Goal: Transaction & Acquisition: Purchase product/service

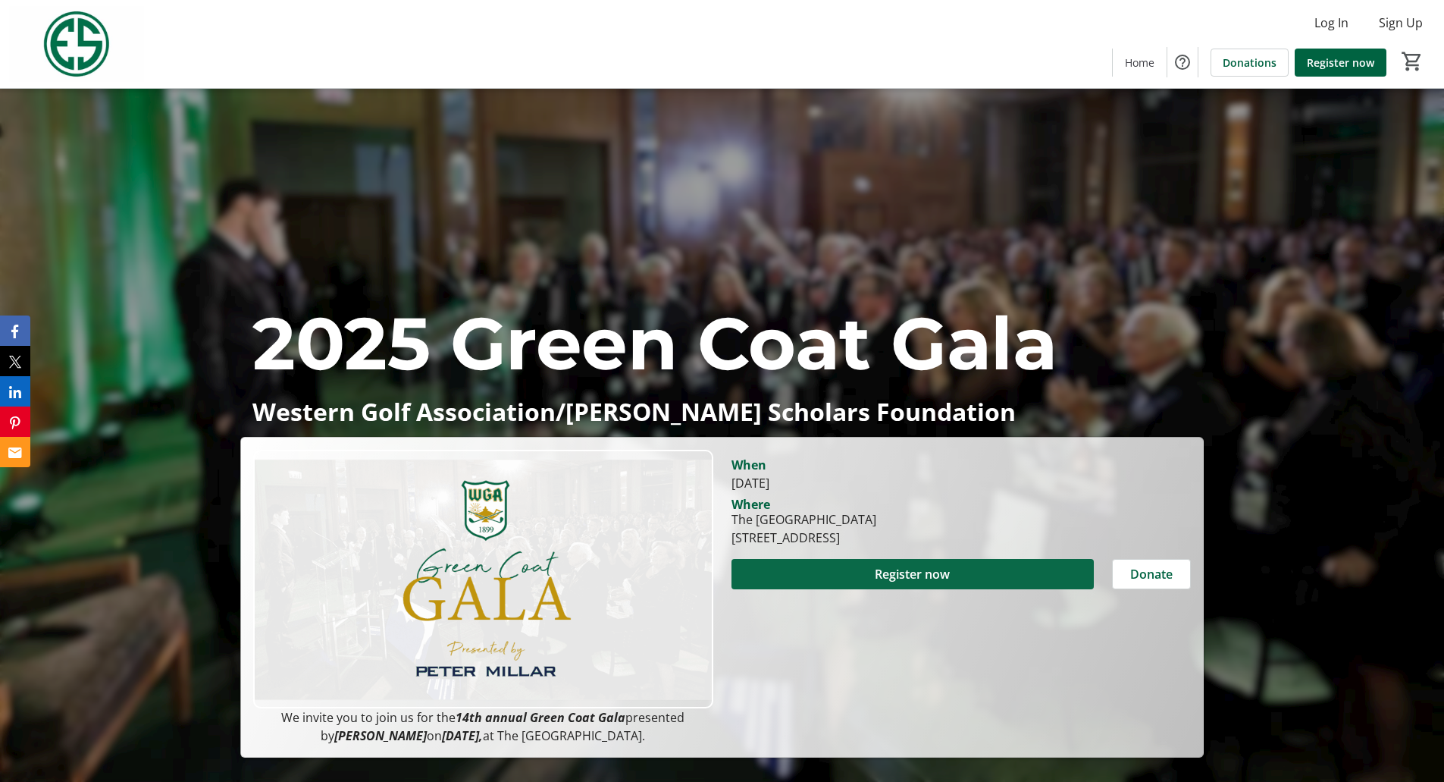
click at [876, 553] on span "Register now" at bounding box center [912, 574] width 75 height 18
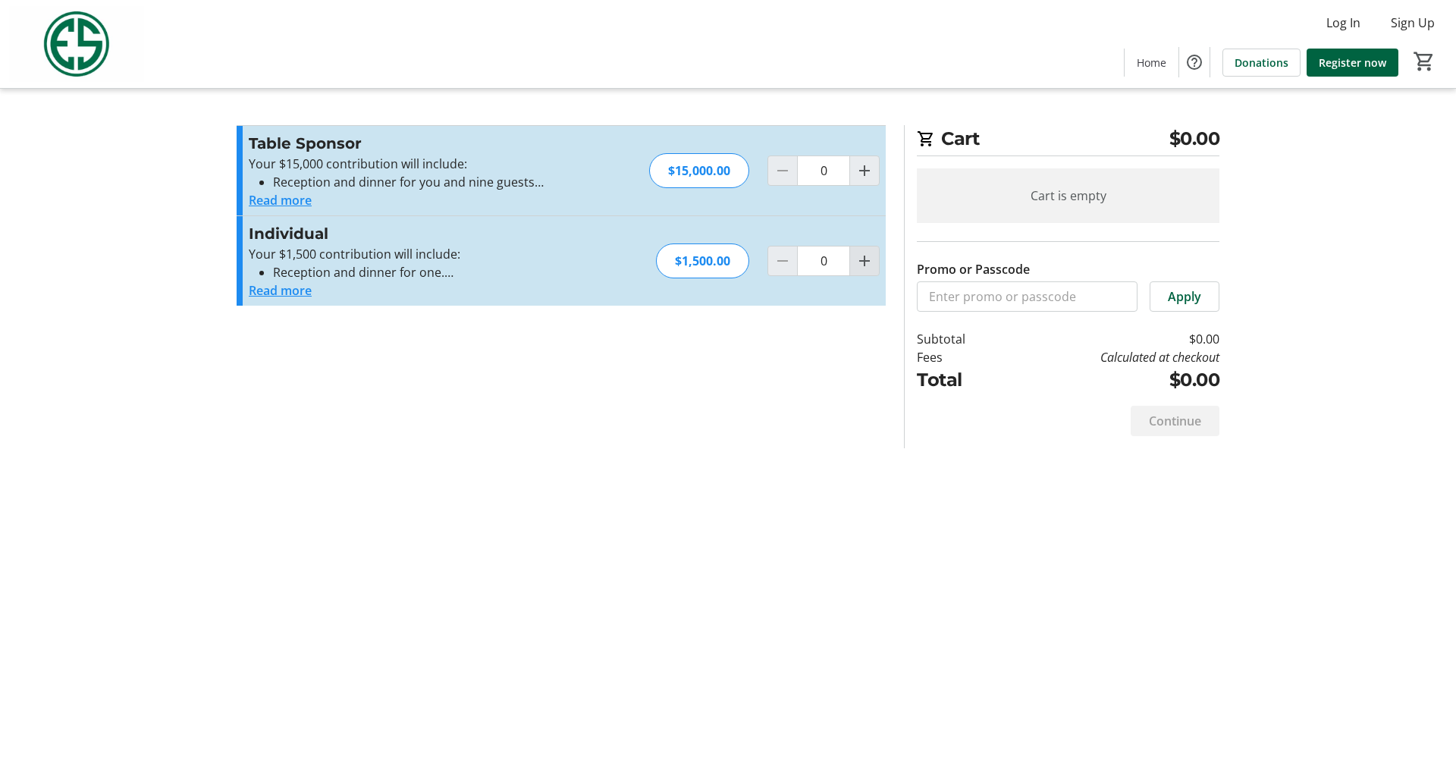
click at [867, 261] on mat-icon "Increment by one" at bounding box center [864, 261] width 18 height 18
type input "2"
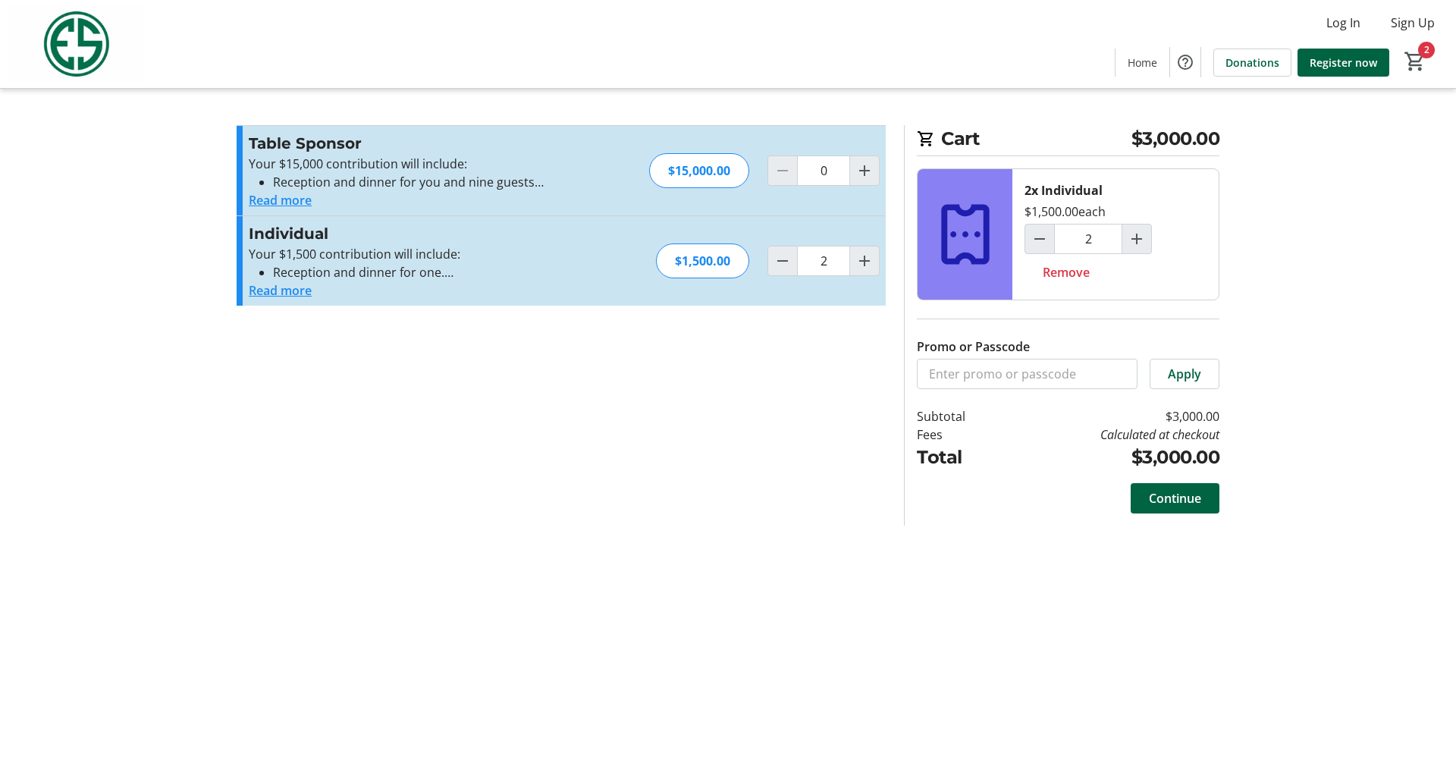
click at [284, 290] on button "Read more" at bounding box center [280, 290] width 63 height 18
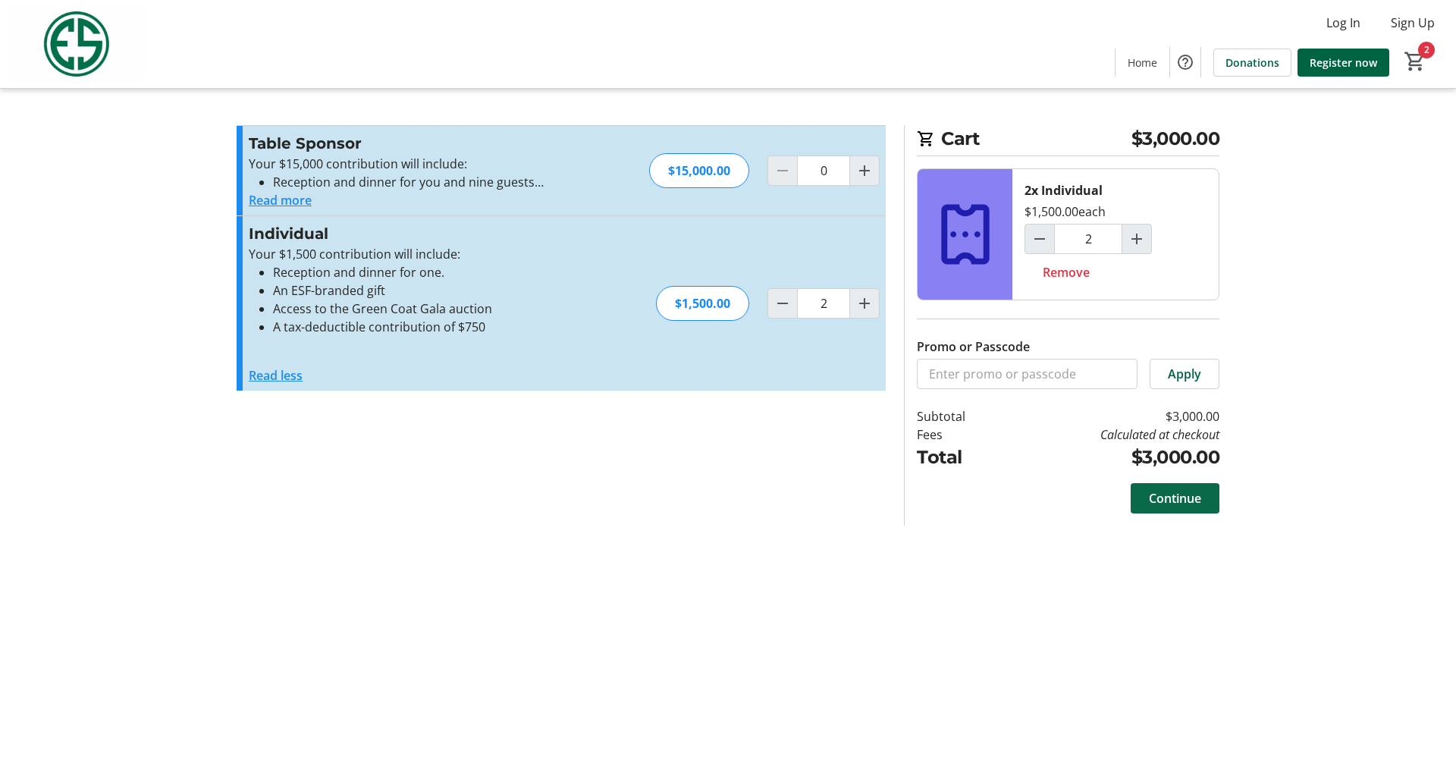
click at [1091, 501] on span "Continue" at bounding box center [1175, 498] width 52 height 18
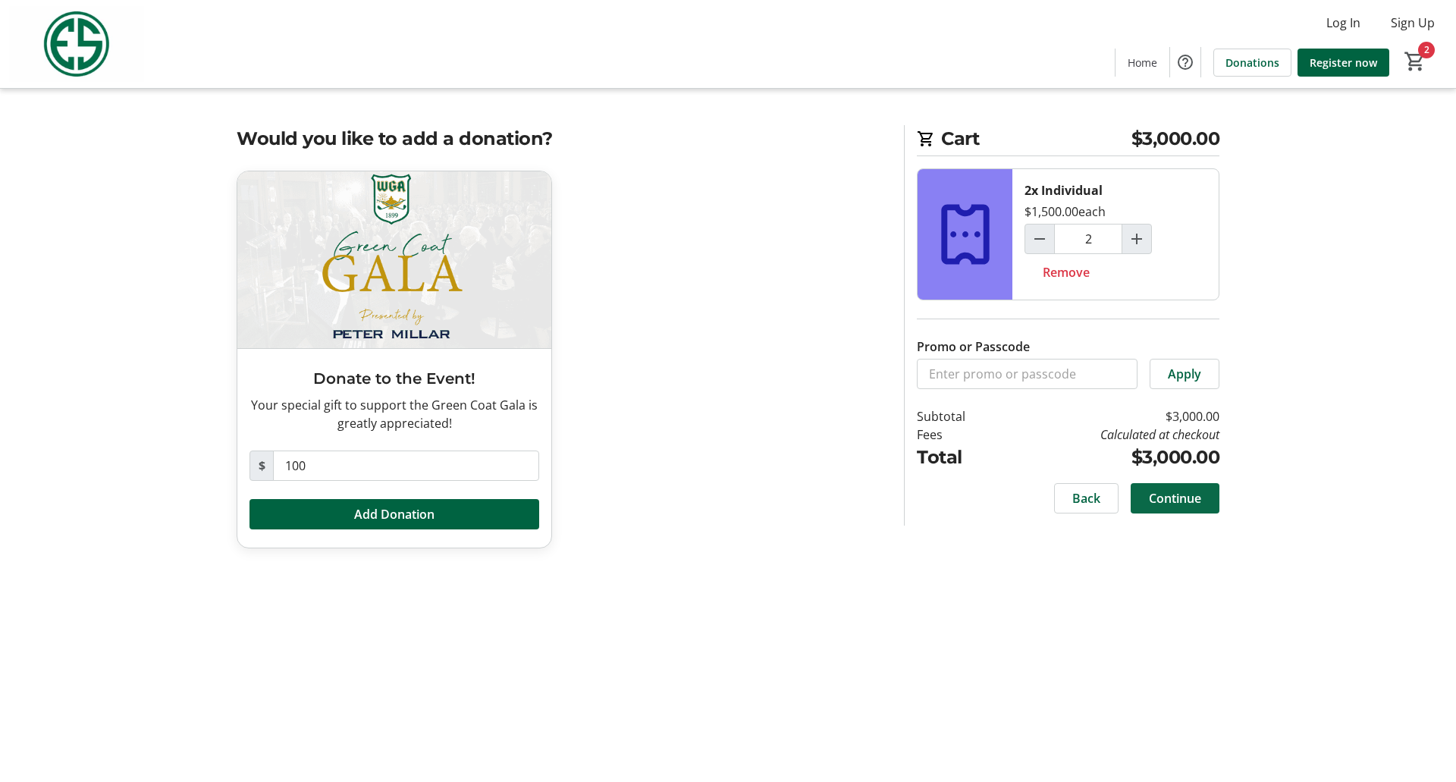
click at [1091, 497] on span "Continue" at bounding box center [1175, 498] width 52 height 18
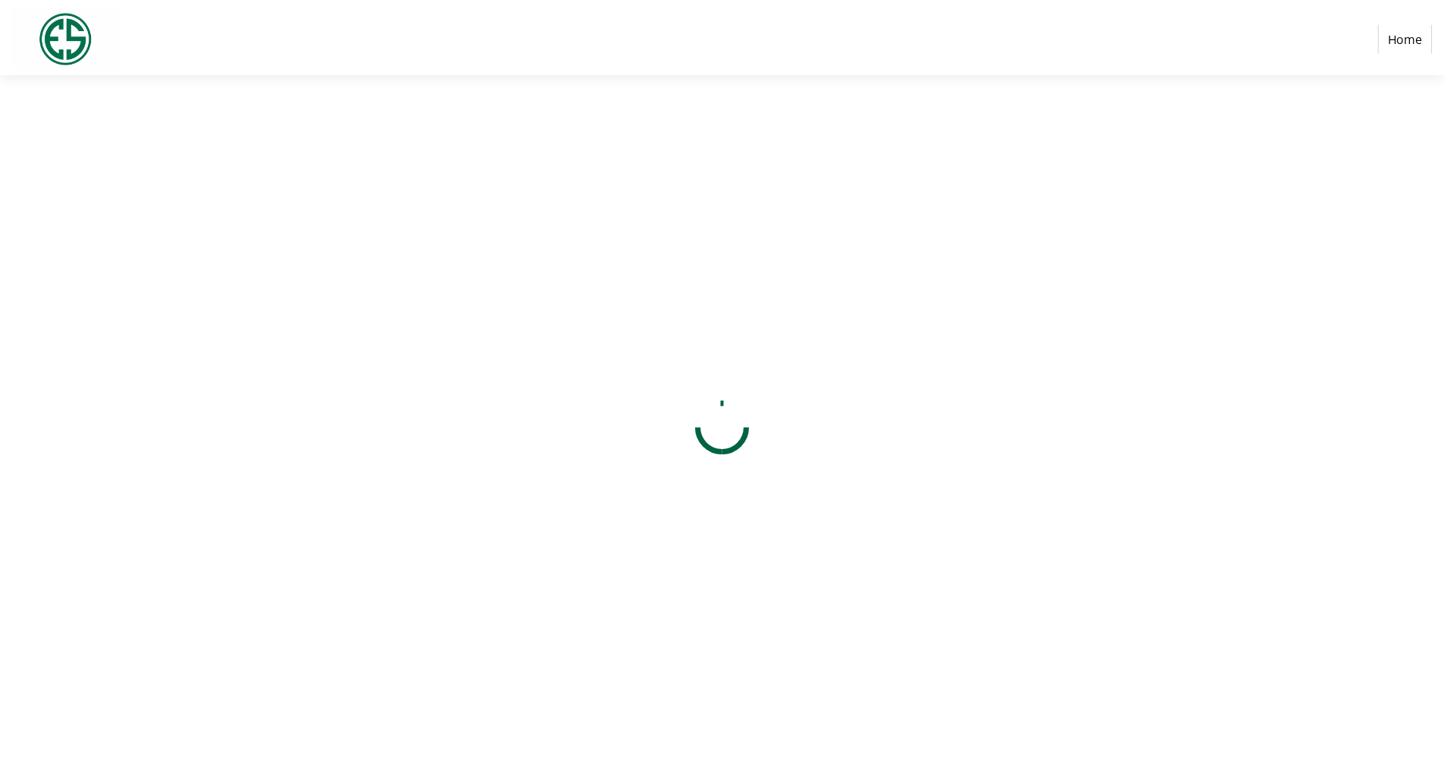
select select "US"
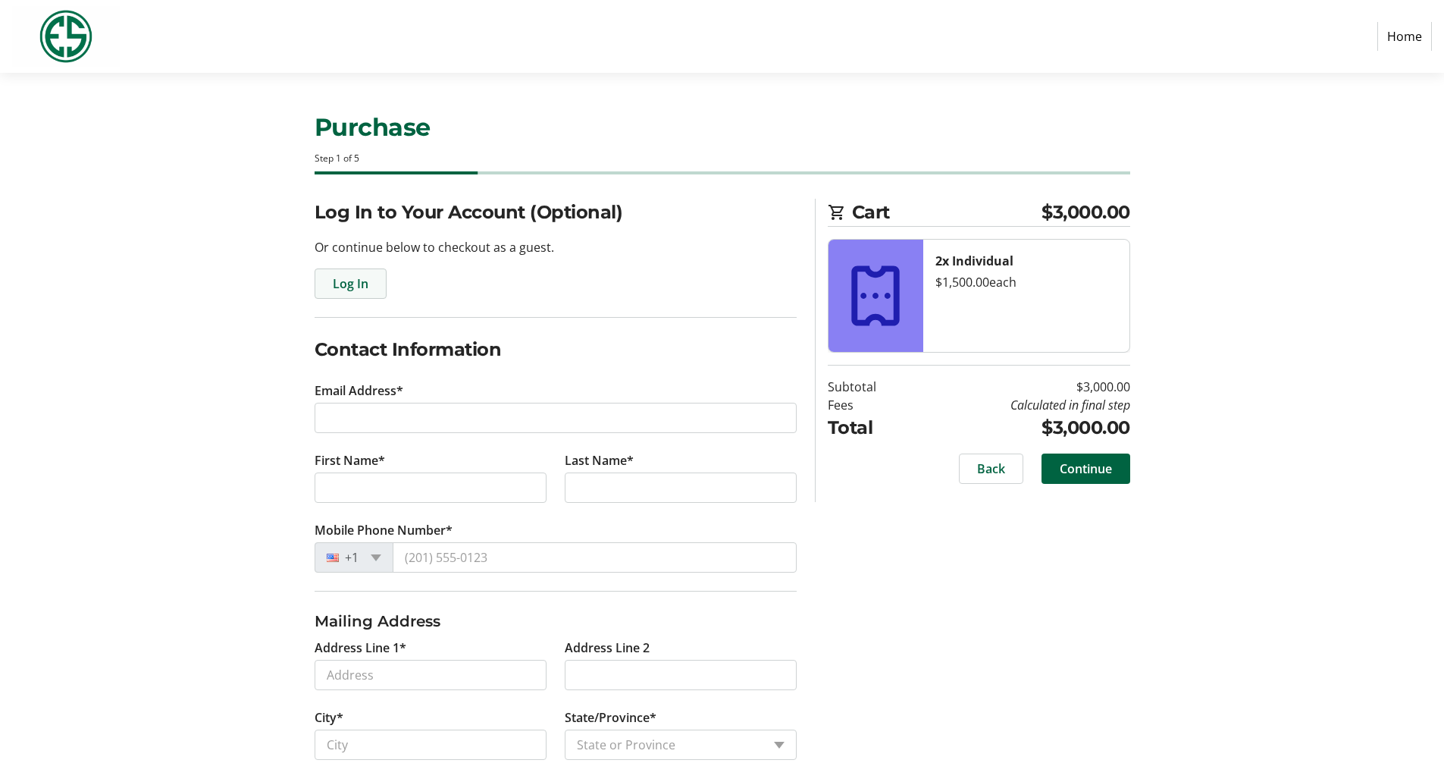
click at [345, 274] on span "Log In" at bounding box center [351, 283] width 36 height 18
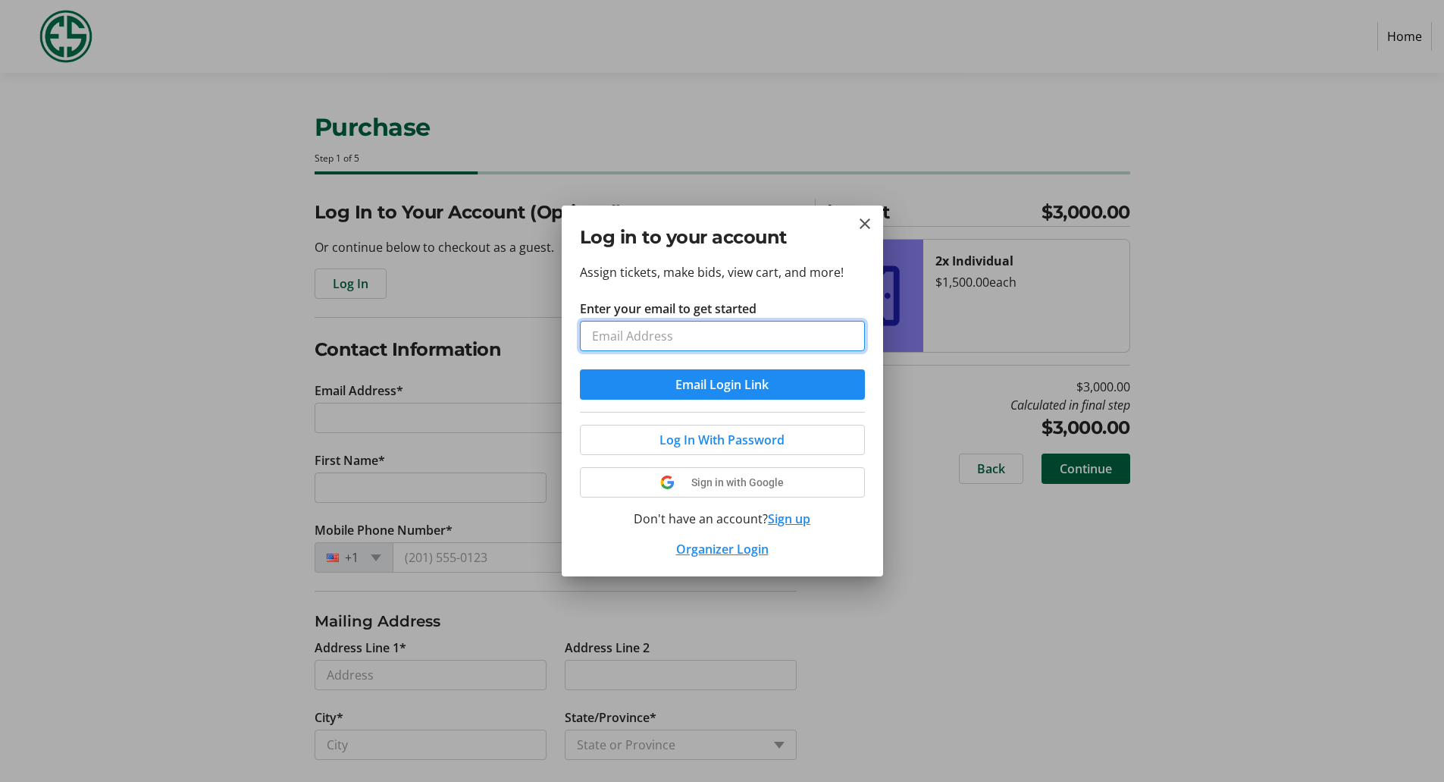
type input "[EMAIL_ADDRESS][DOMAIN_NAME]"
click at [732, 438] on span "Log In With Password" at bounding box center [722, 440] width 125 height 18
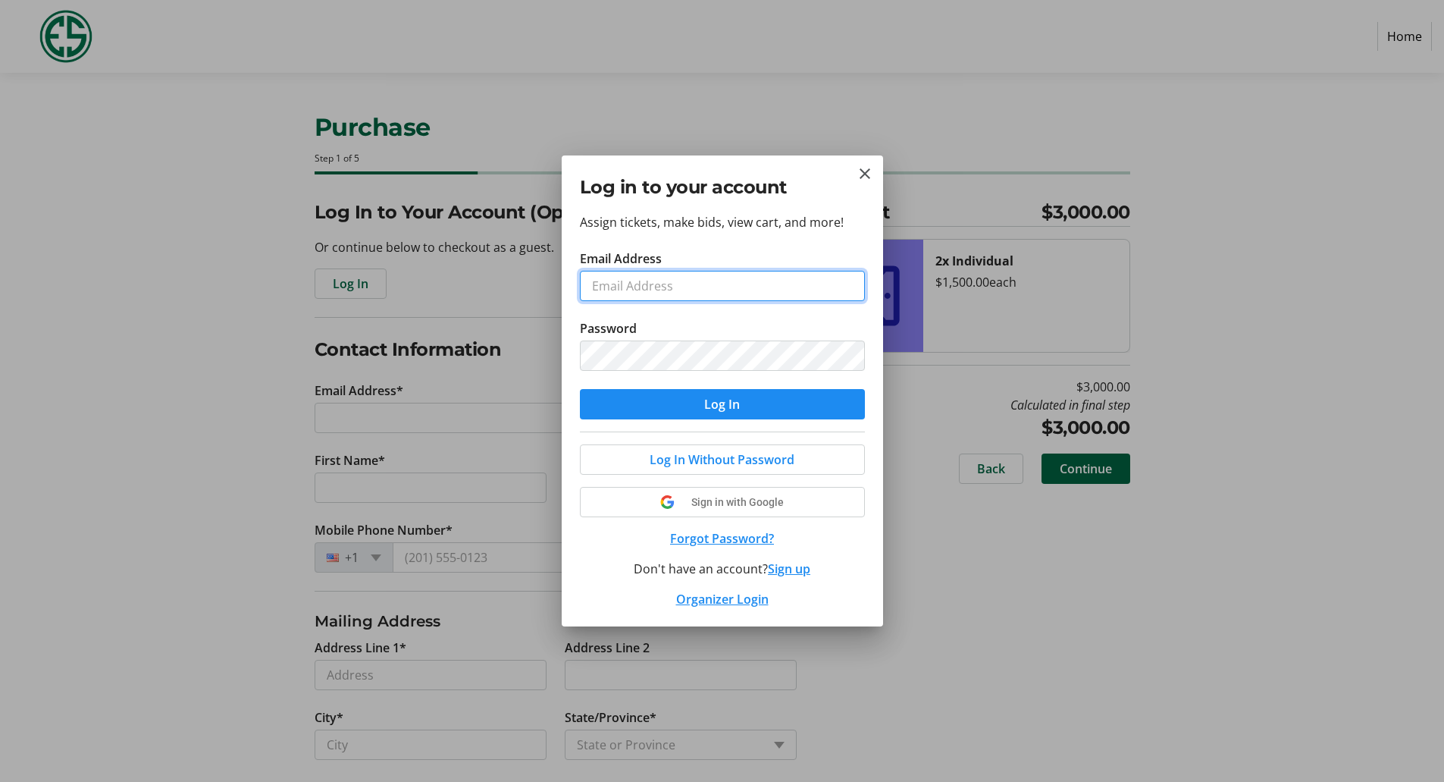
type input "[EMAIL_ADDRESS][DOMAIN_NAME]"
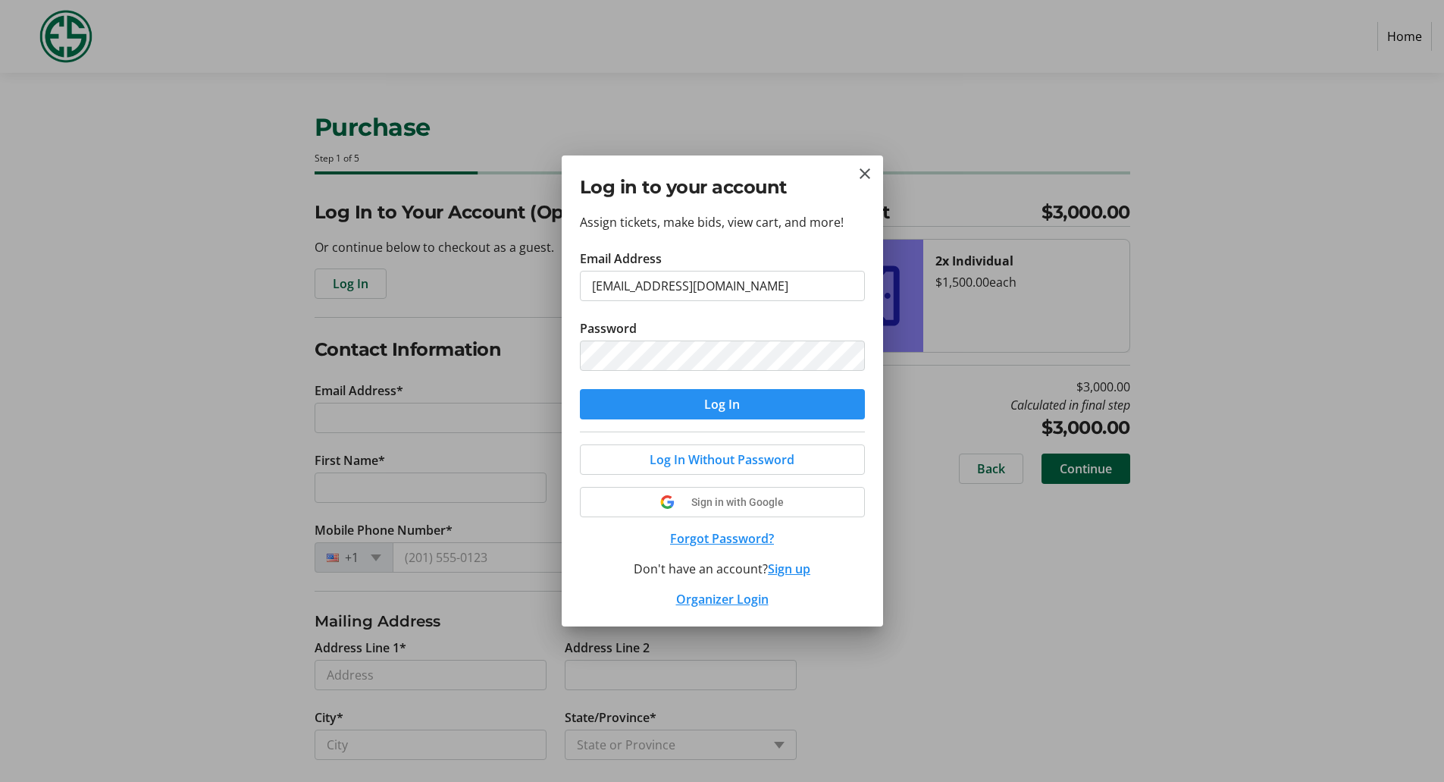
click at [695, 406] on span "submit" at bounding box center [722, 404] width 285 height 36
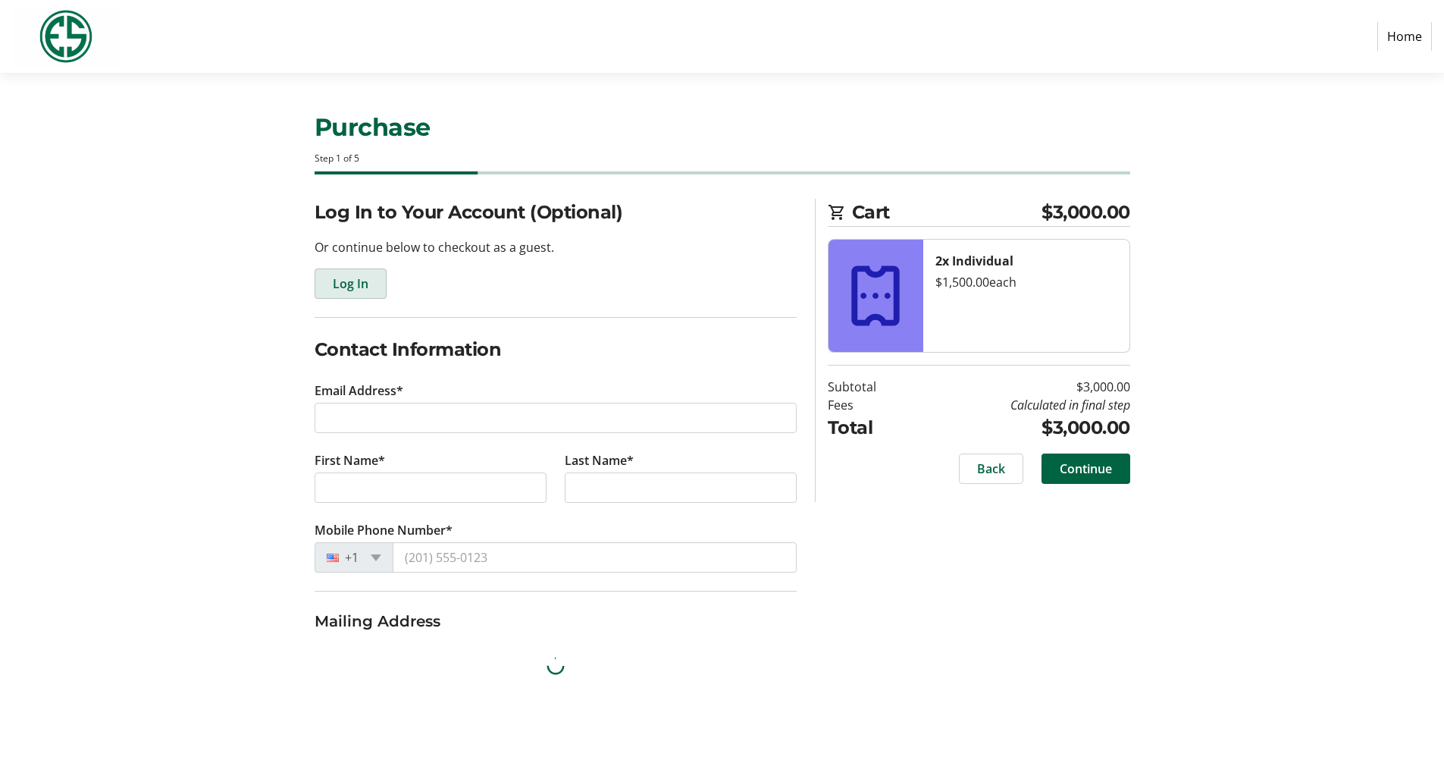
select select "US"
type input "[EMAIL_ADDRESS][DOMAIN_NAME]"
type input "[PERSON_NAME]"
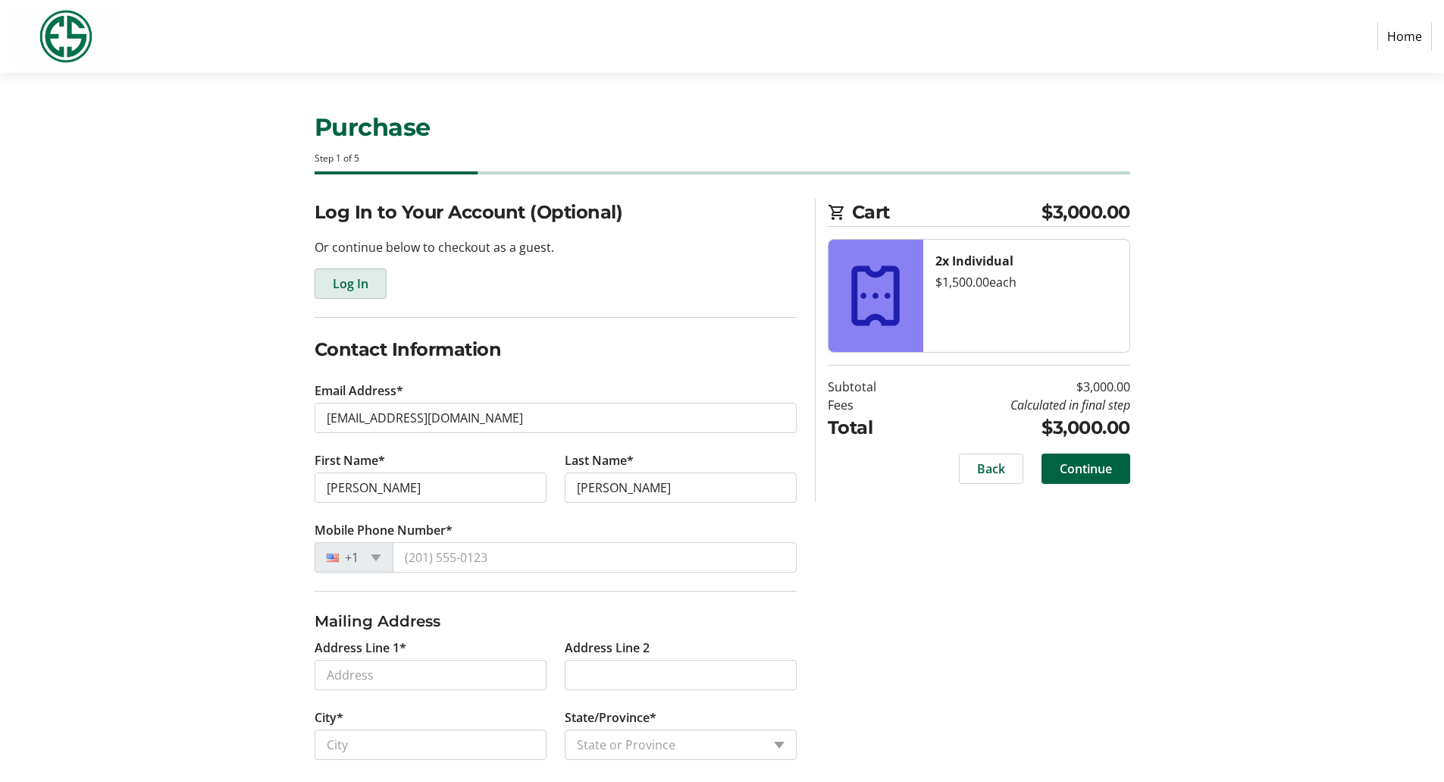
type input "[PHONE_NUMBER]"
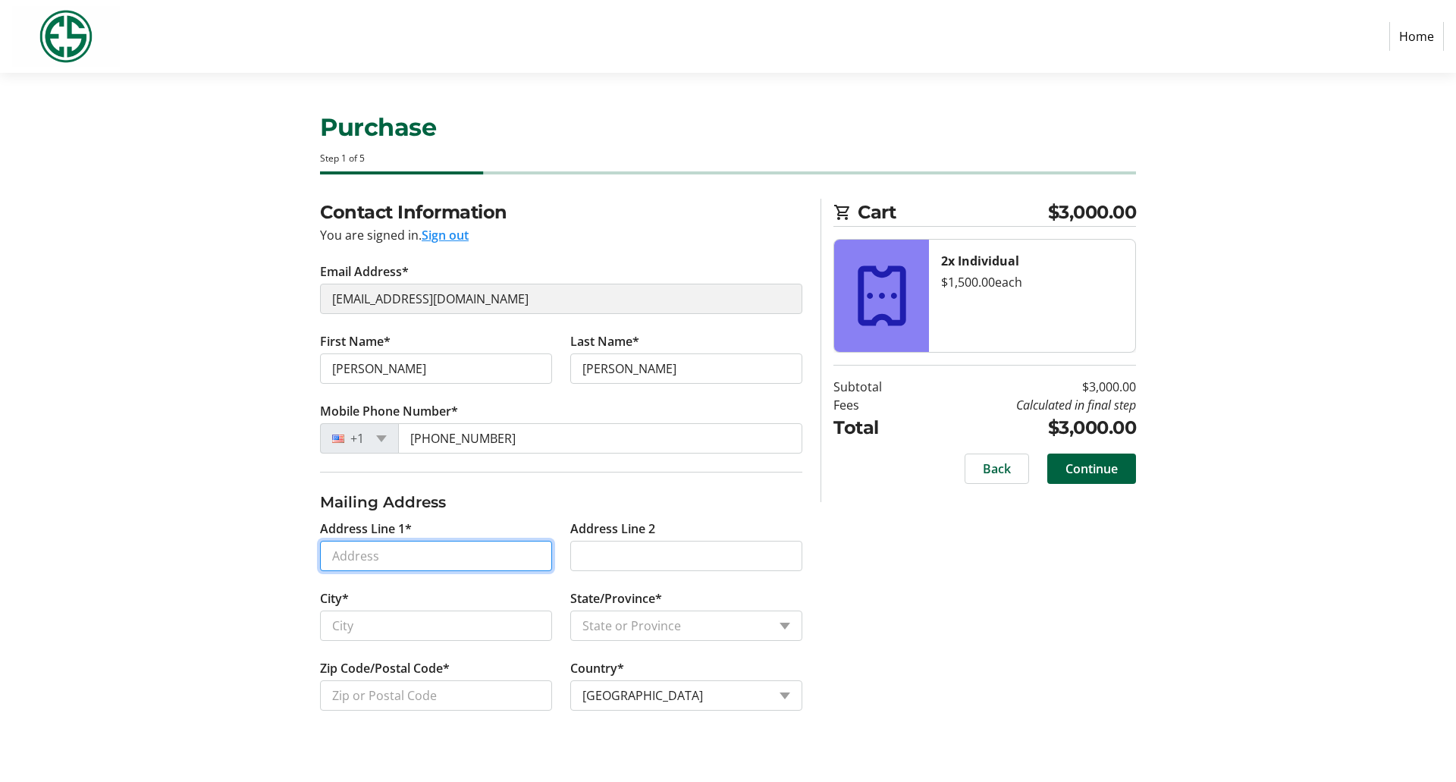
click at [399, 553] on input "Address Line 1*" at bounding box center [436, 556] width 232 height 30
type input "[STREET_ADDRESS][PERSON_NAME]"
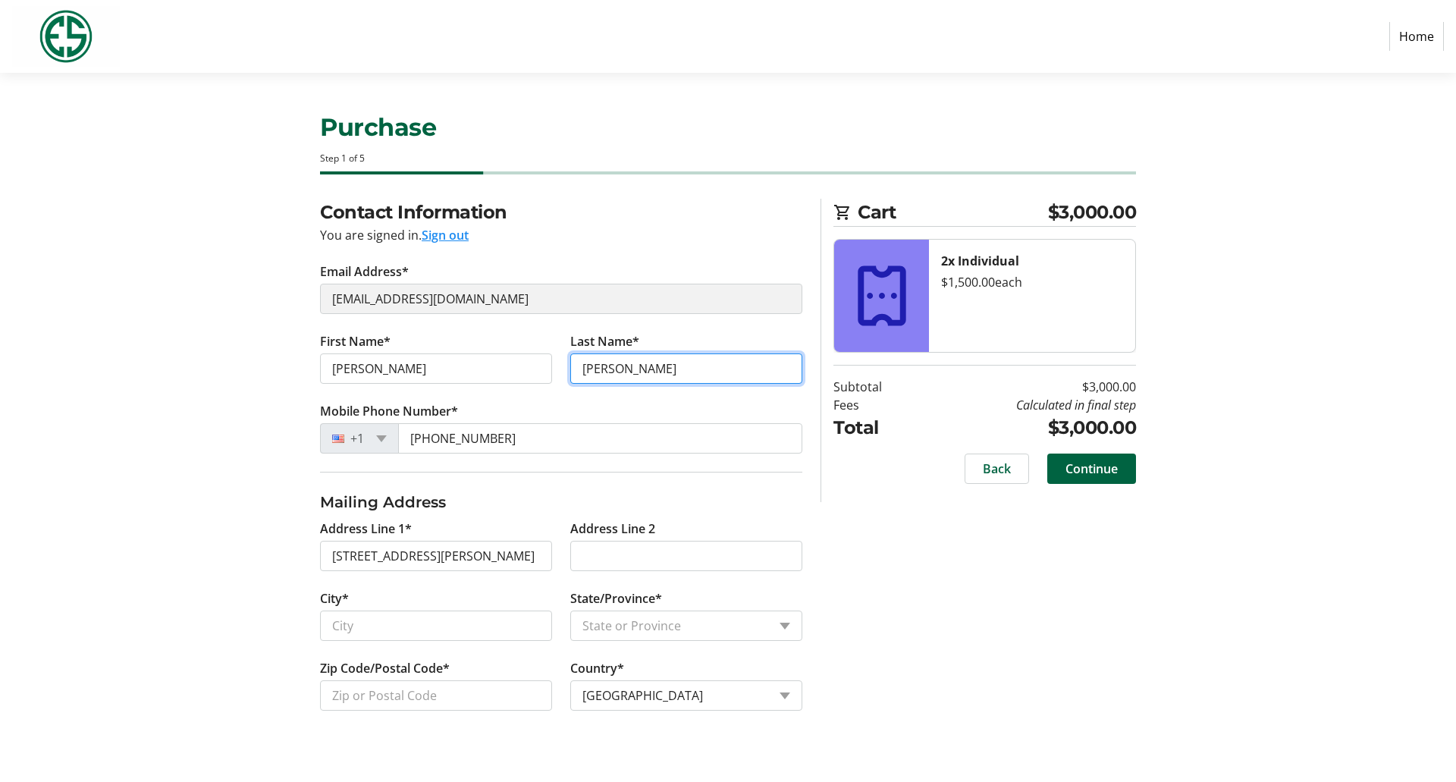
type input "[PERSON_NAME]"
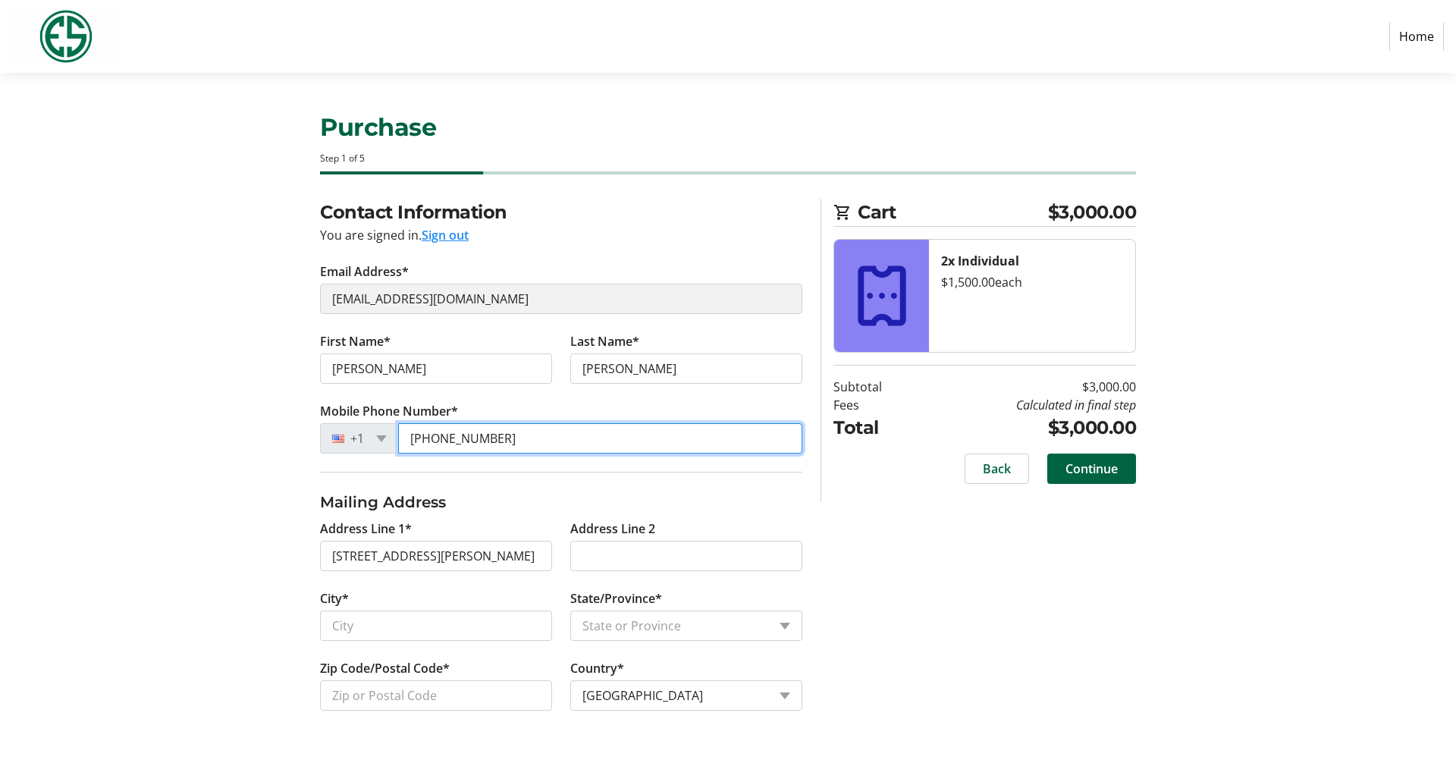
type input "[PHONE_NUMBER]"
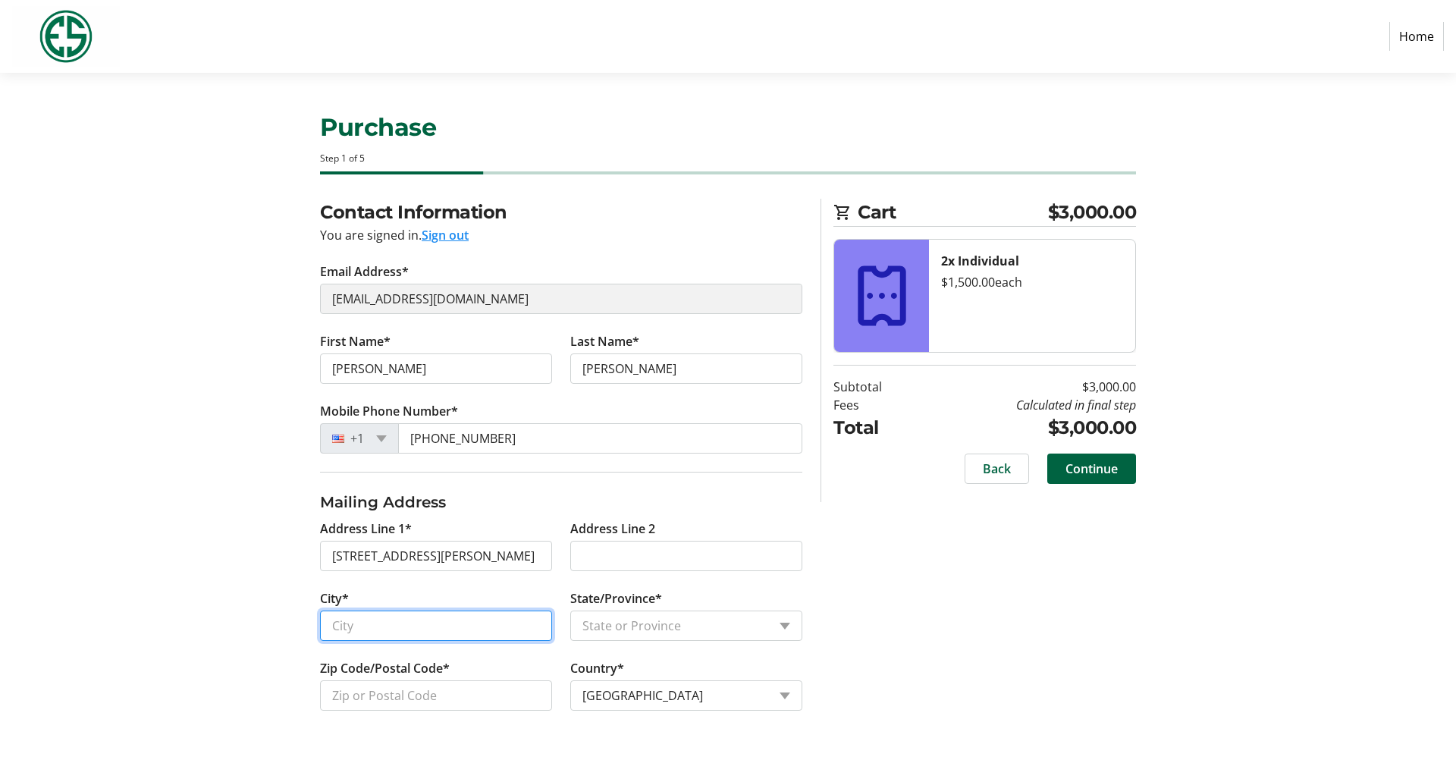
type input "[GEOGRAPHIC_DATA]"
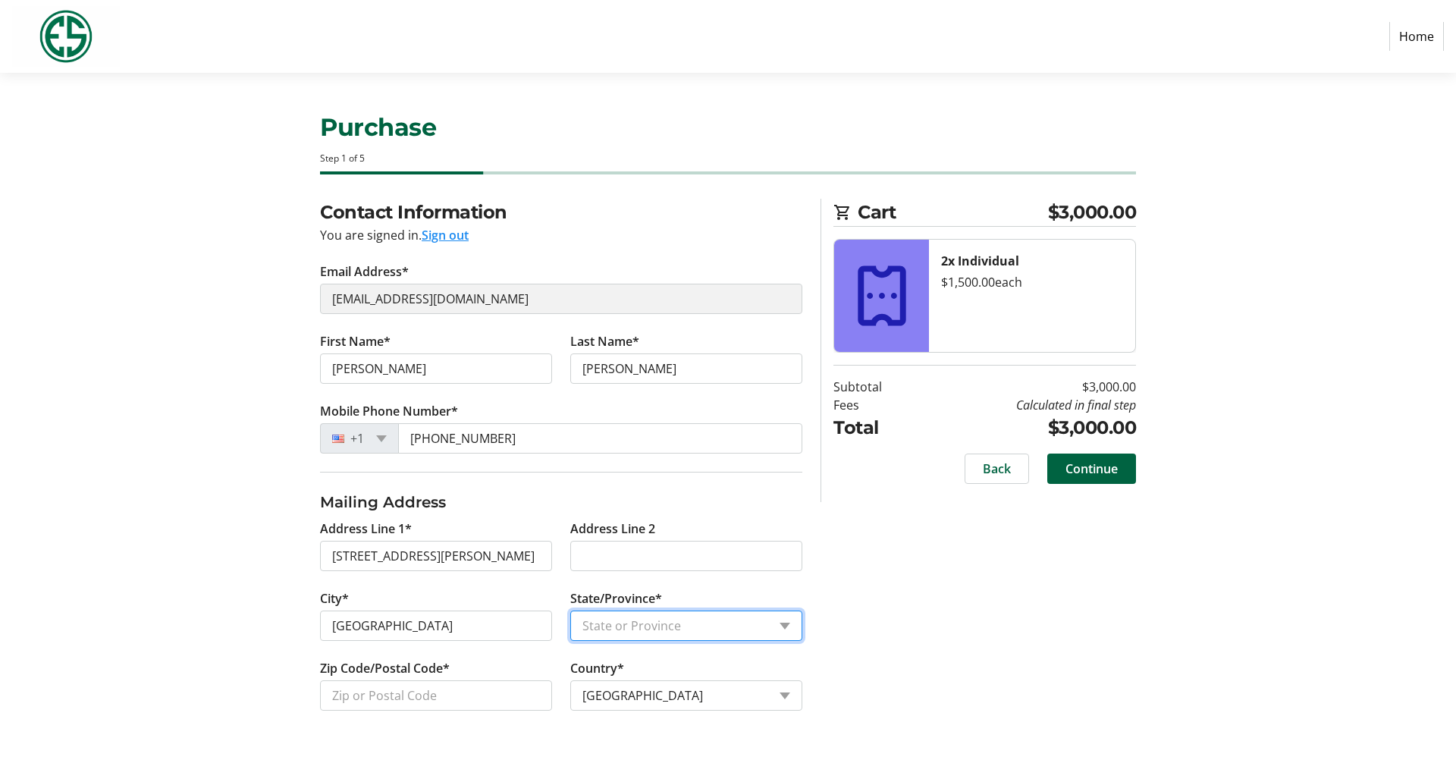
select select "IL"
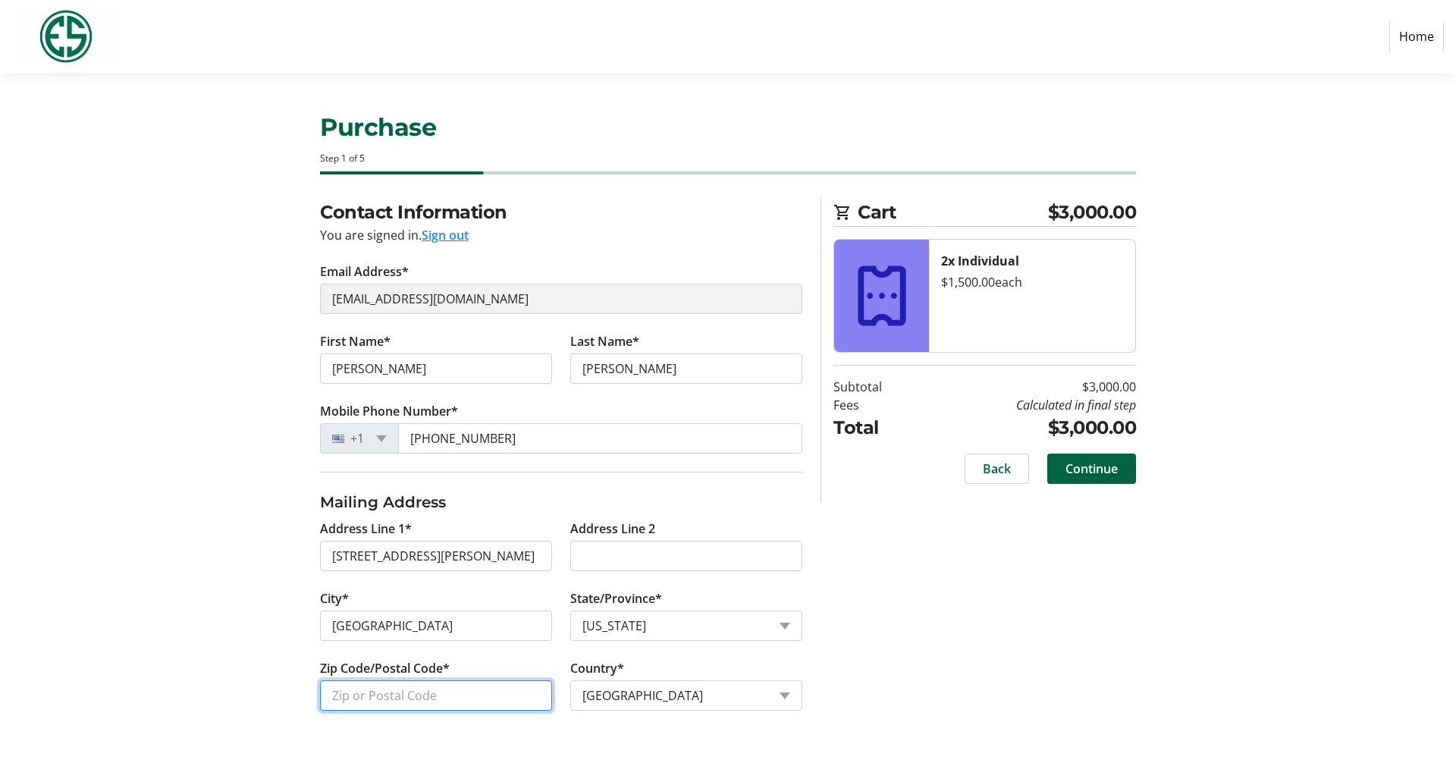
type input "60048"
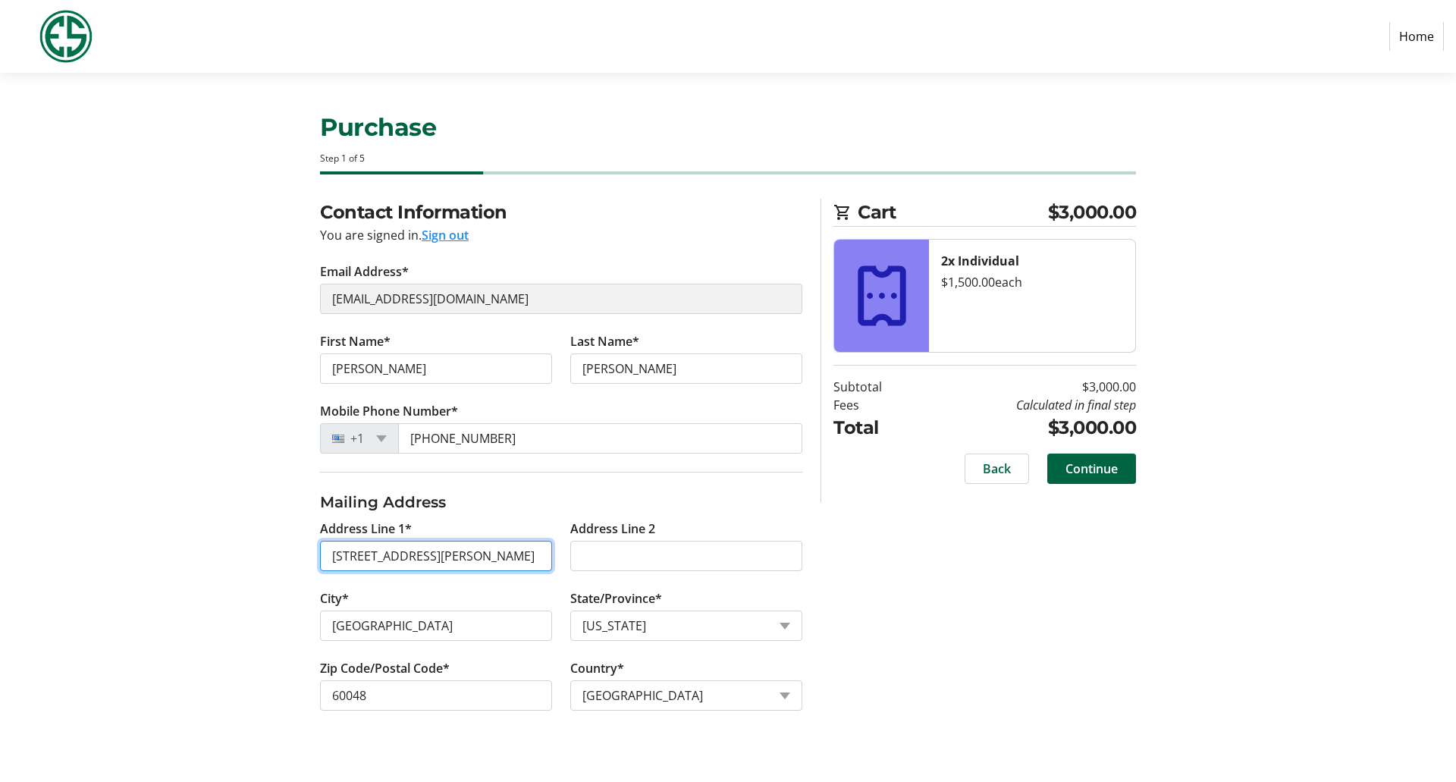
type input "[PHONE_NUMBER]"
click at [851, 553] on div "Contact Information You are signed in. Sign out Email Address* [EMAIL_ADDRESS][…" at bounding box center [727, 473] width 1001 height 548
click at [1091, 466] on span "Continue" at bounding box center [1091, 468] width 52 height 18
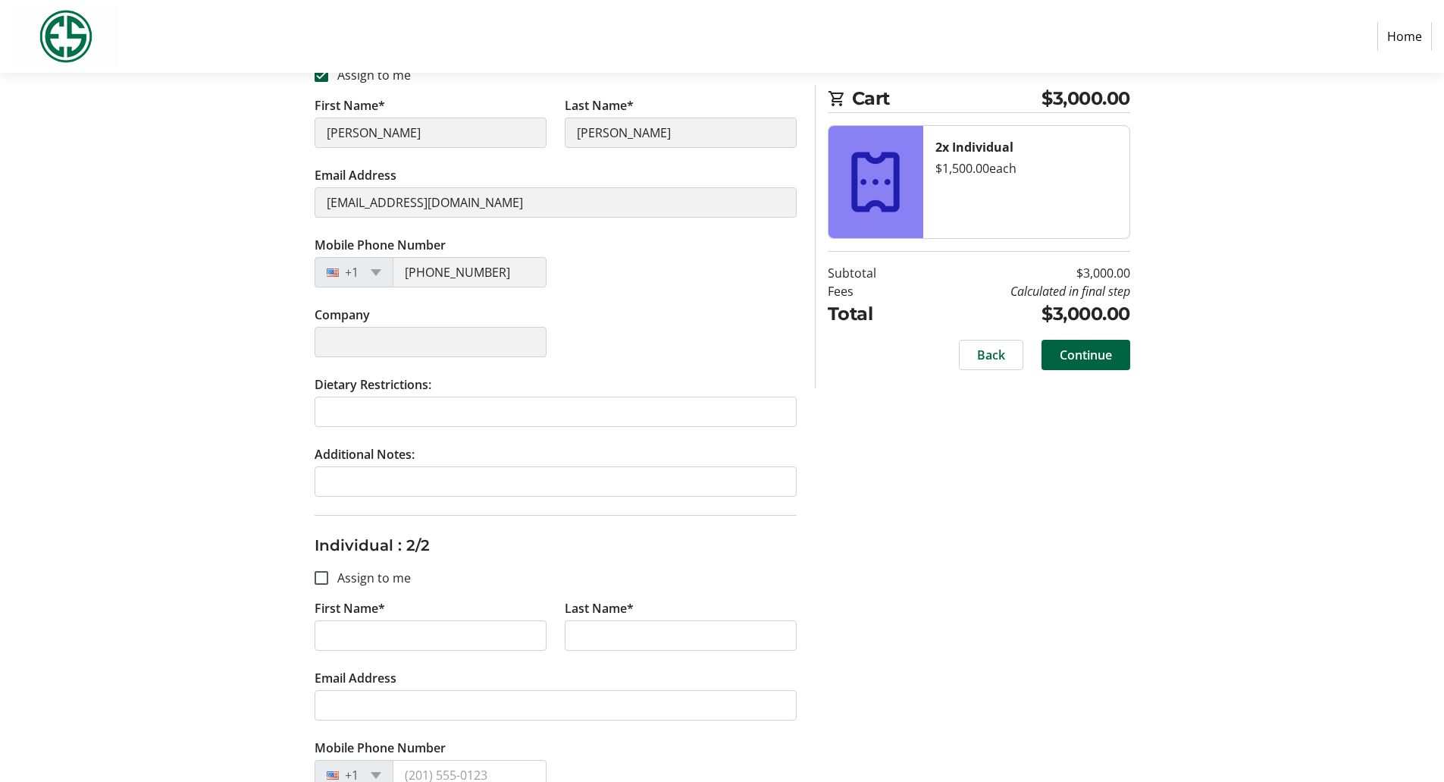
scroll to position [379, 0]
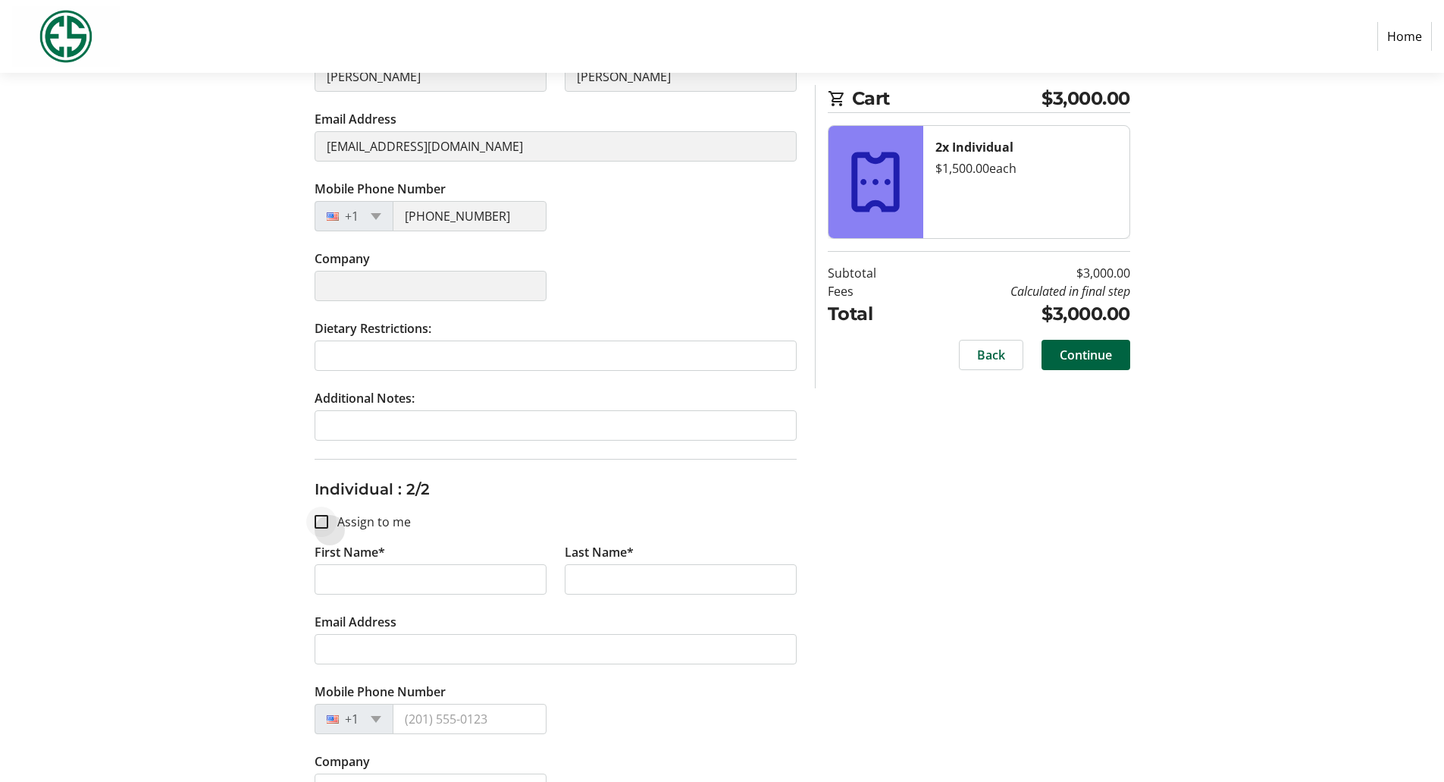
click at [328, 524] on div at bounding box center [321, 521] width 36 height 36
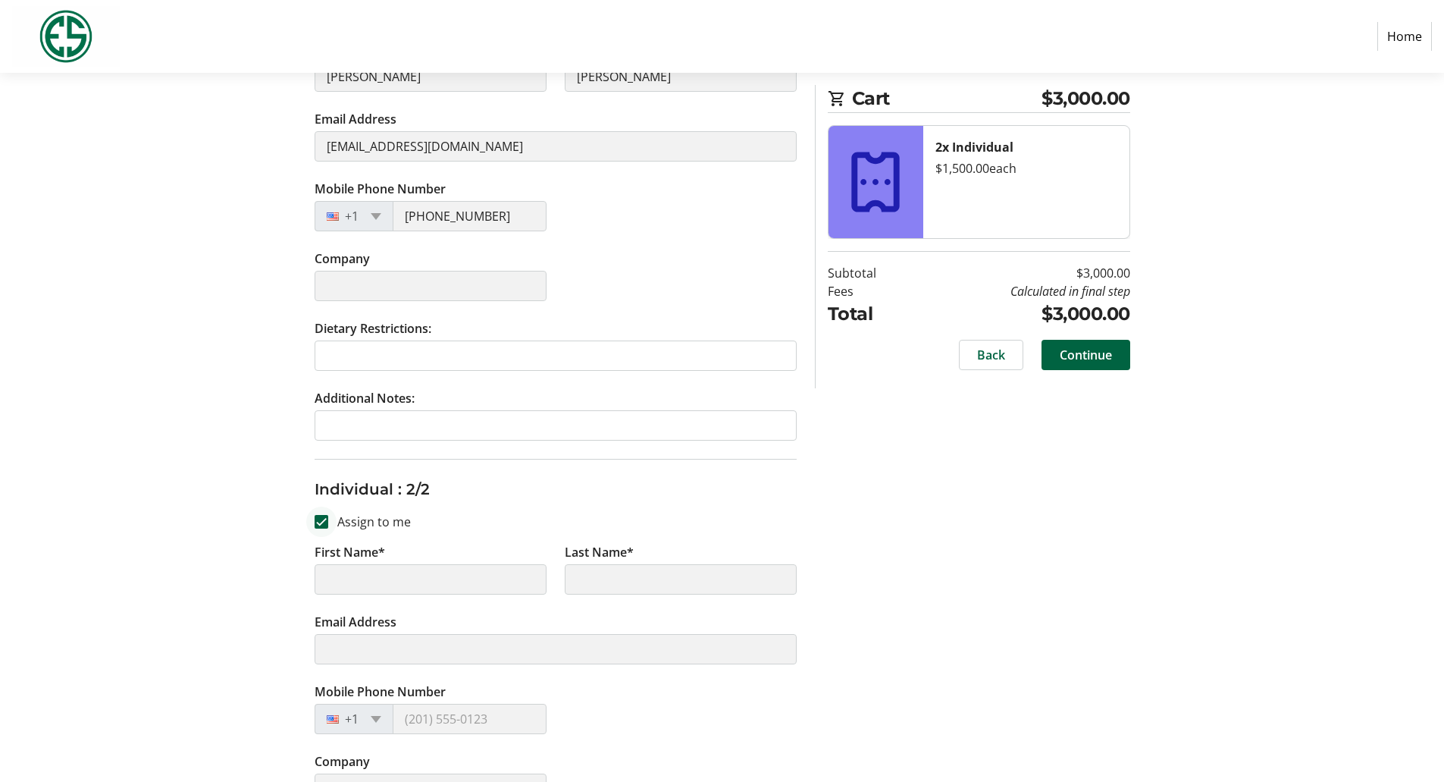
click at [328, 524] on div at bounding box center [321, 521] width 36 height 36
checkbox input "false"
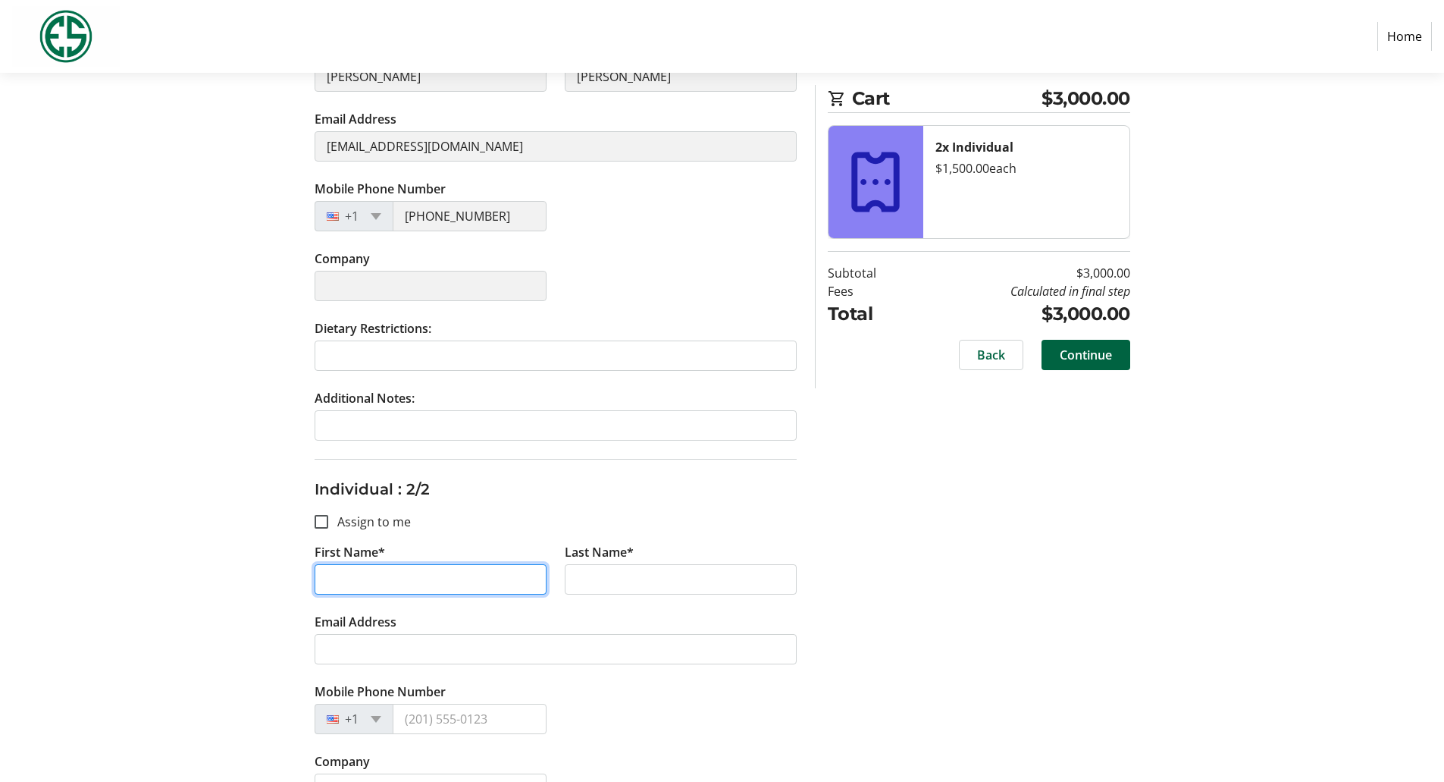
click at [363, 553] on input "First Name*" at bounding box center [431, 579] width 232 height 30
type input "[PERSON_NAME]"
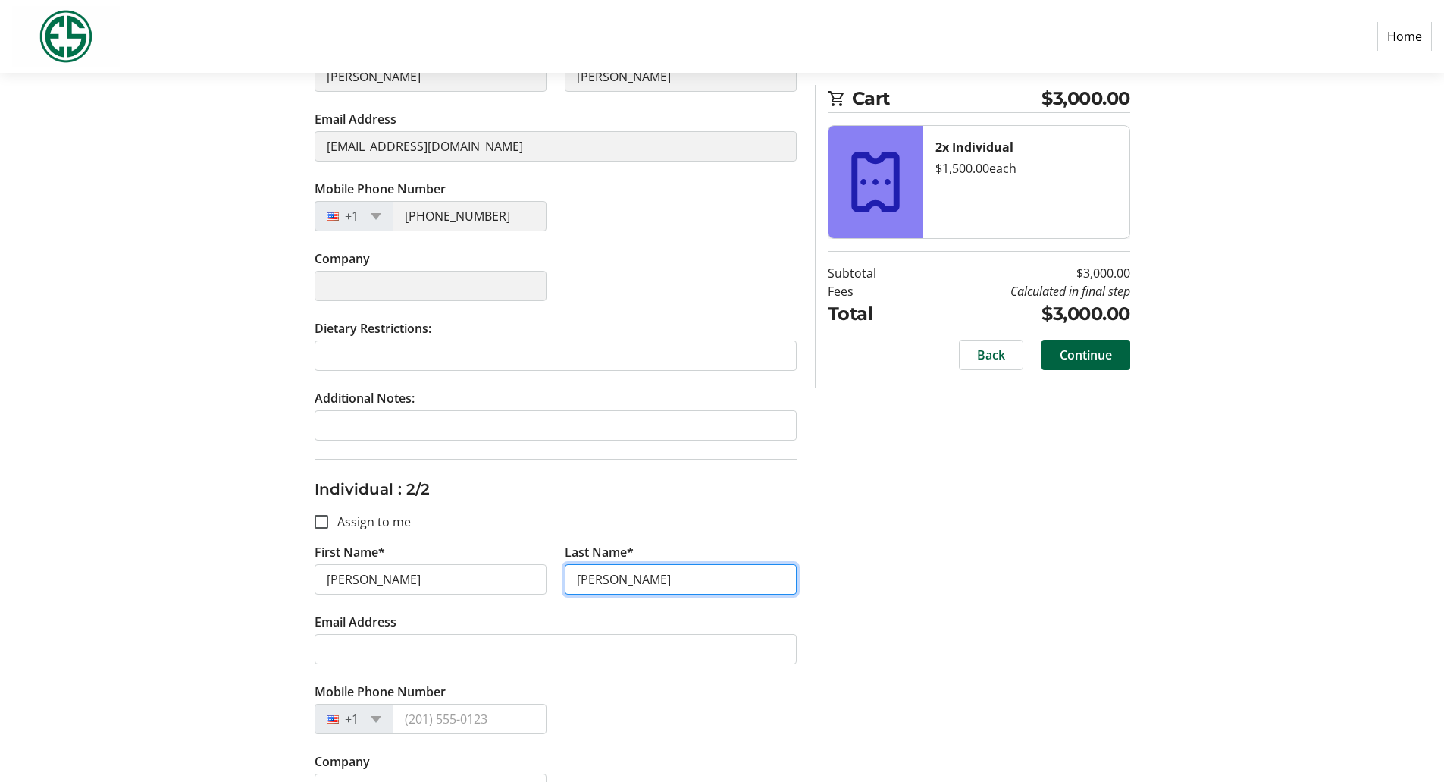
type input "[PERSON_NAME]"
click at [473, 503] on fieldset "Individual : 2/2 Assign to me First Name* [PERSON_NAME] Last Name* [PERSON_NAME…" at bounding box center [556, 710] width 482 height 503
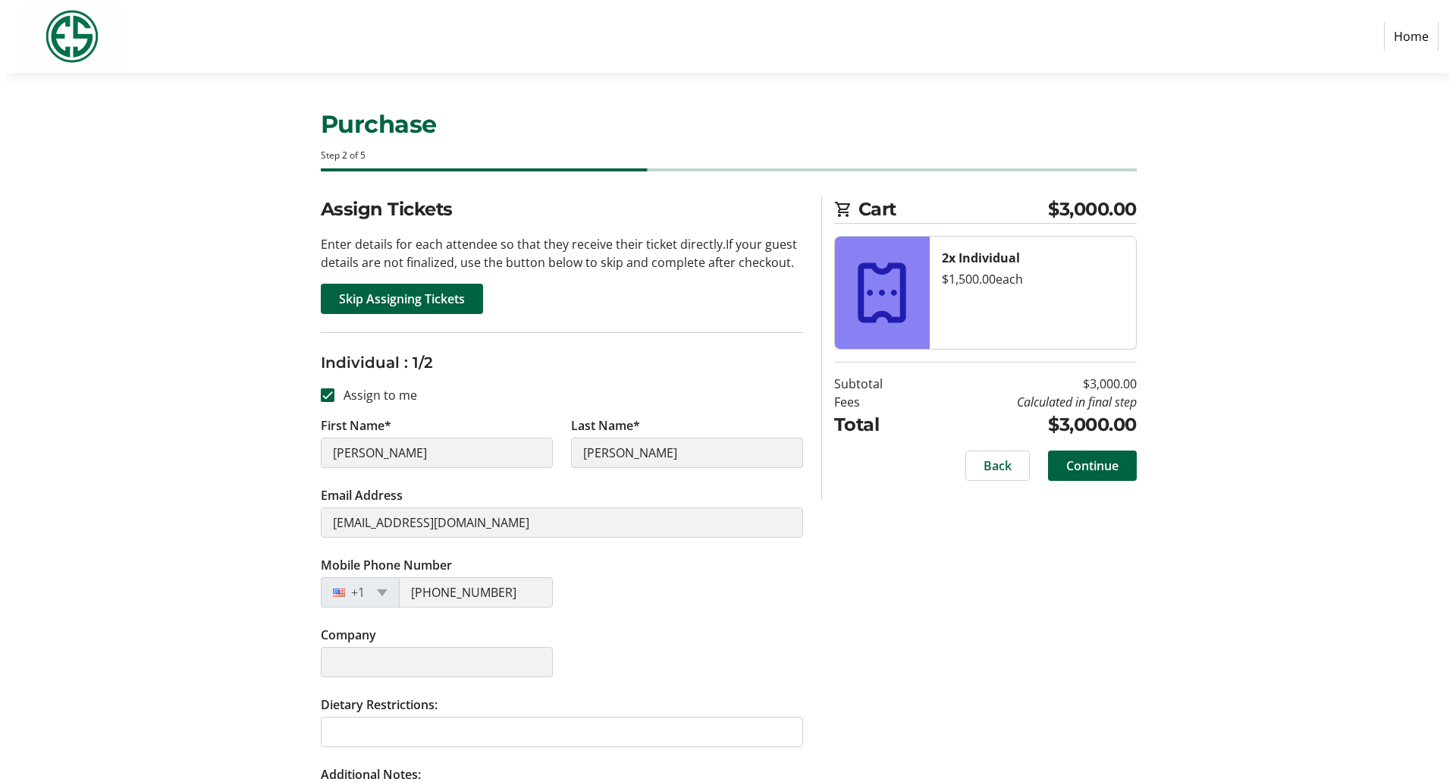
scroll to position [0, 0]
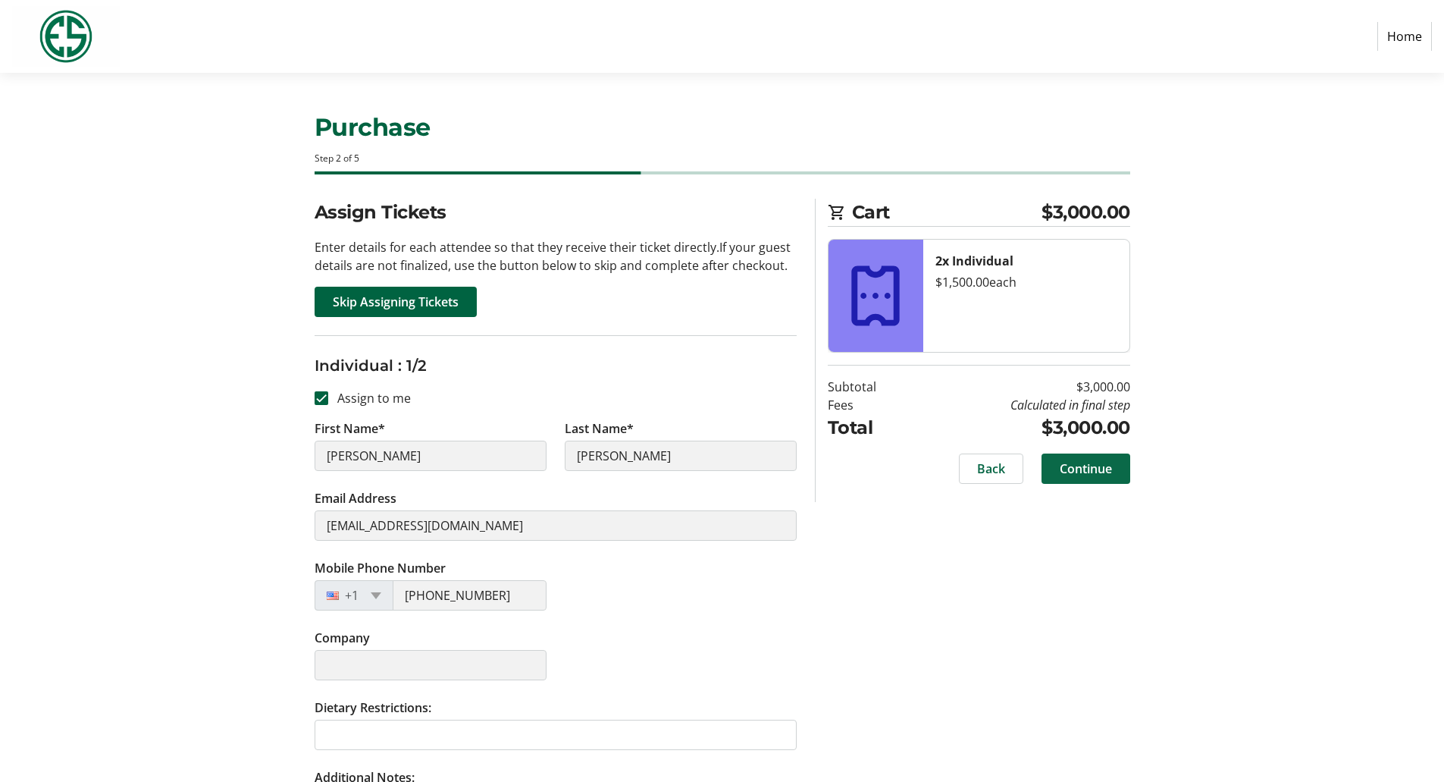
click at [1091, 469] on span "Continue" at bounding box center [1086, 468] width 52 height 18
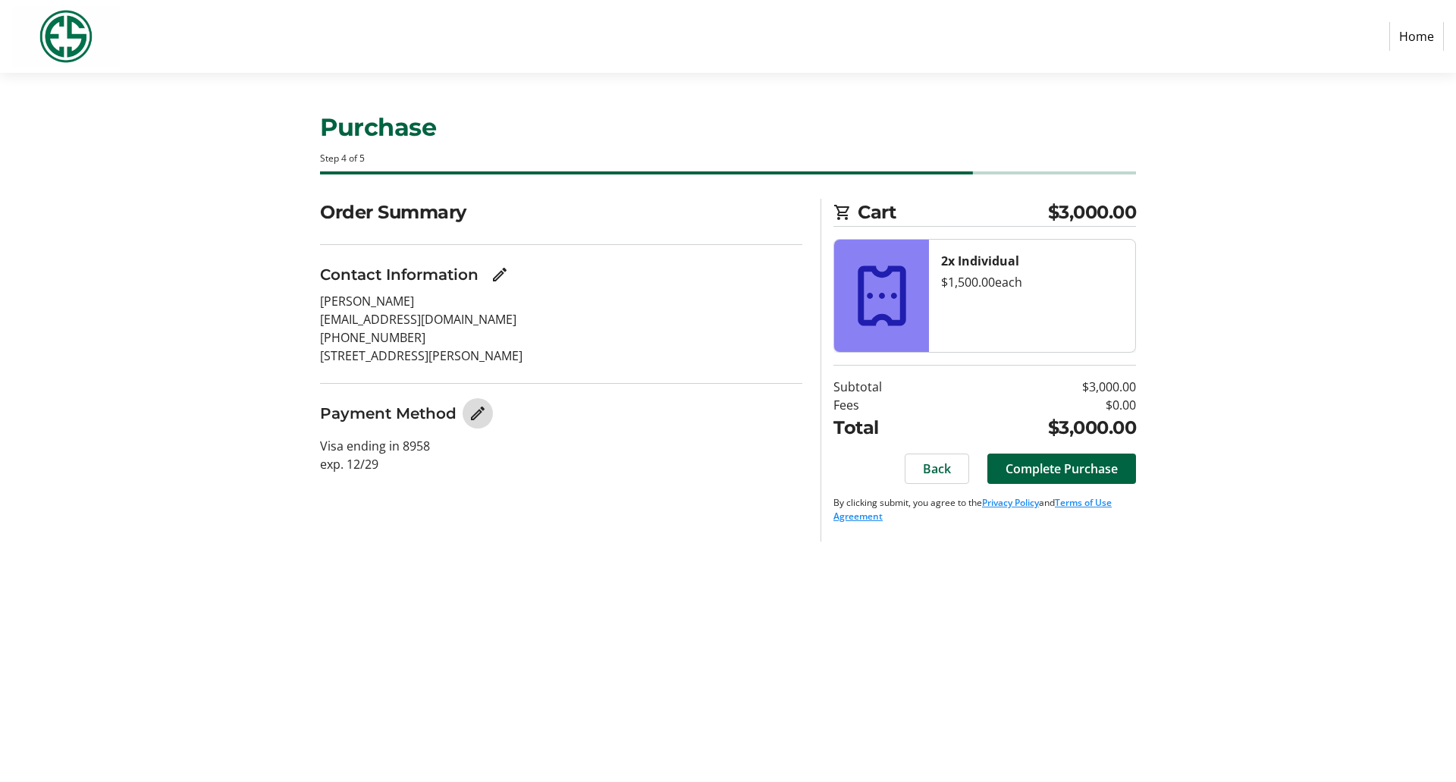
click at [483, 417] on mat-icon "Edit Payment Method" at bounding box center [478, 413] width 18 height 18
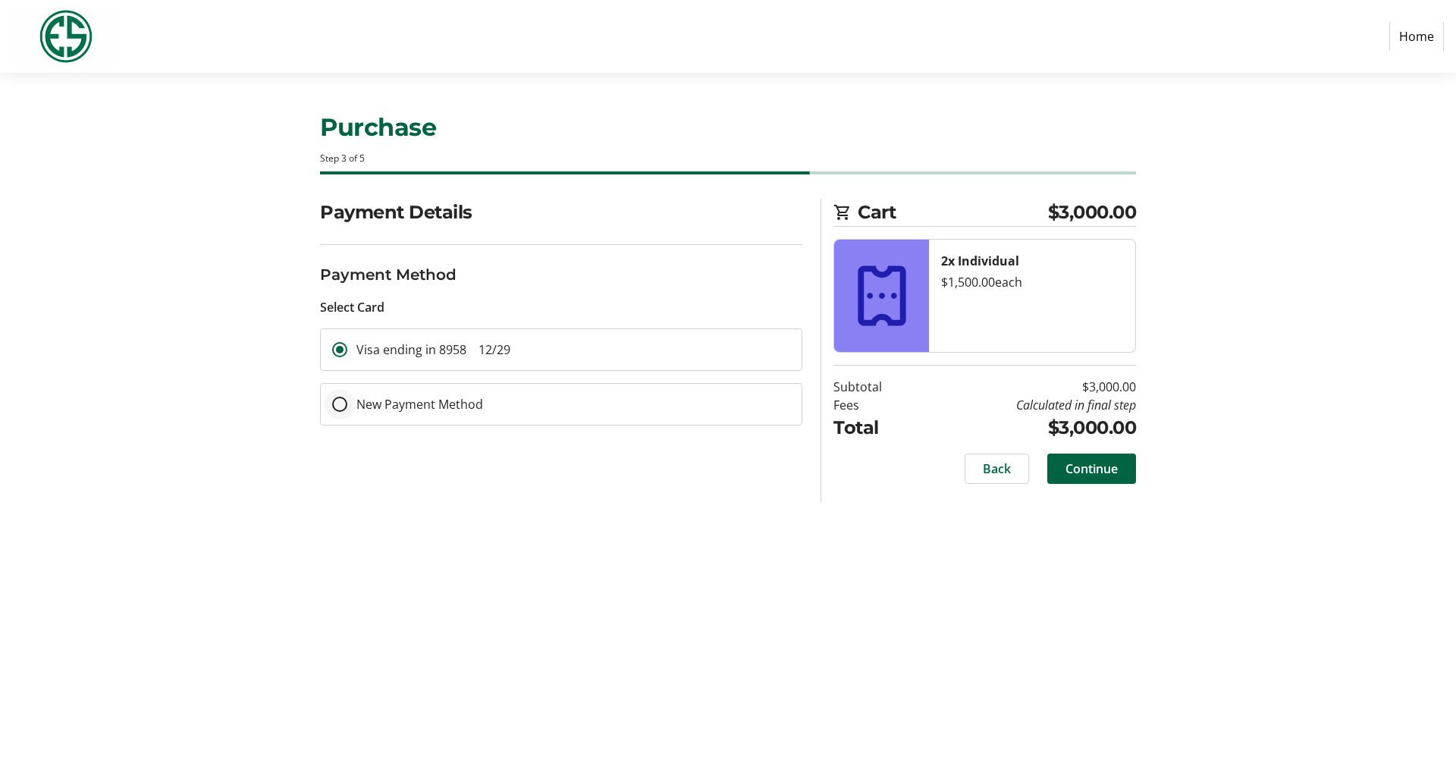
click at [354, 406] on div at bounding box center [339, 404] width 36 height 36
radio input "false"
radio input "true"
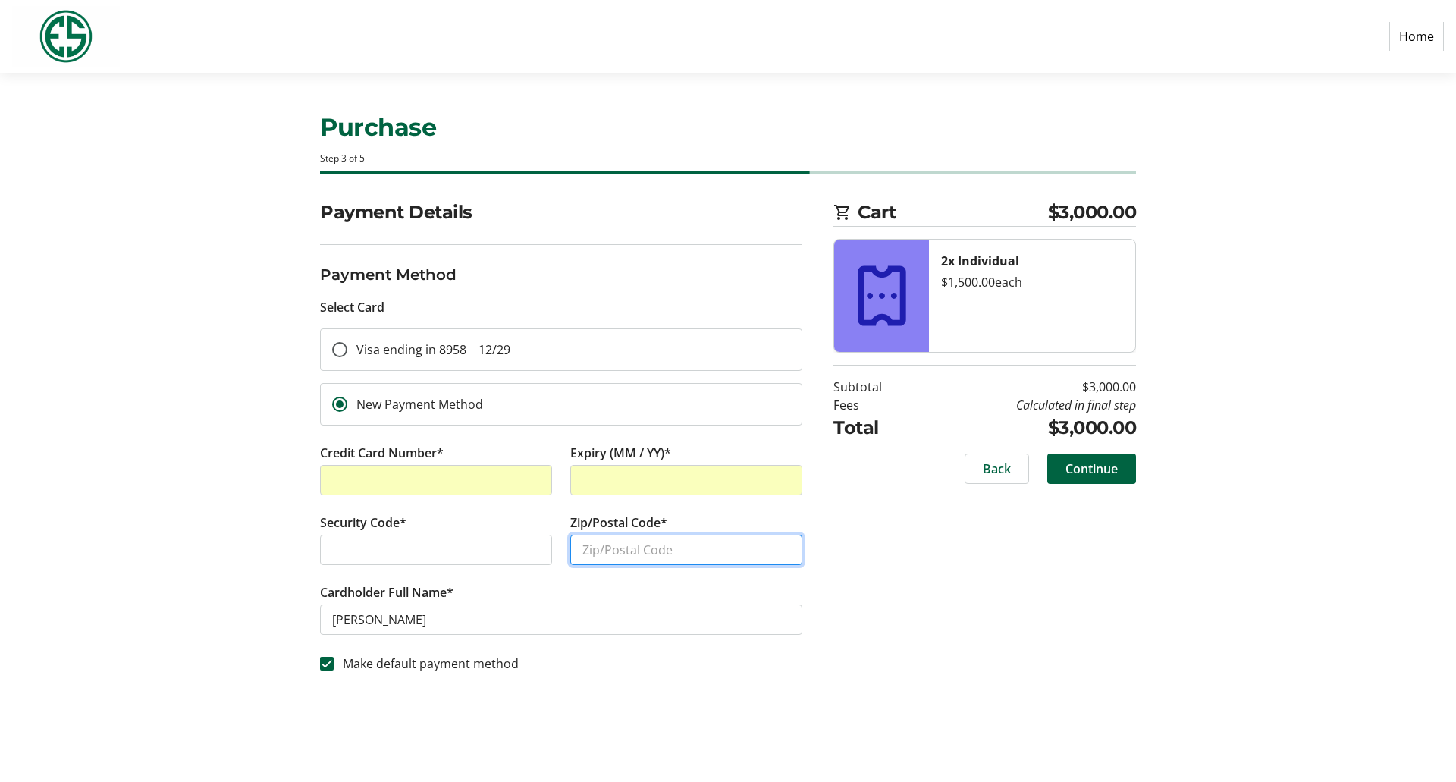
click at [619, 552] on input "Zip/Postal Code*" at bounding box center [686, 549] width 232 height 30
type input "60048"
click at [529, 553] on div "Security Code*" at bounding box center [436, 548] width 250 height 70
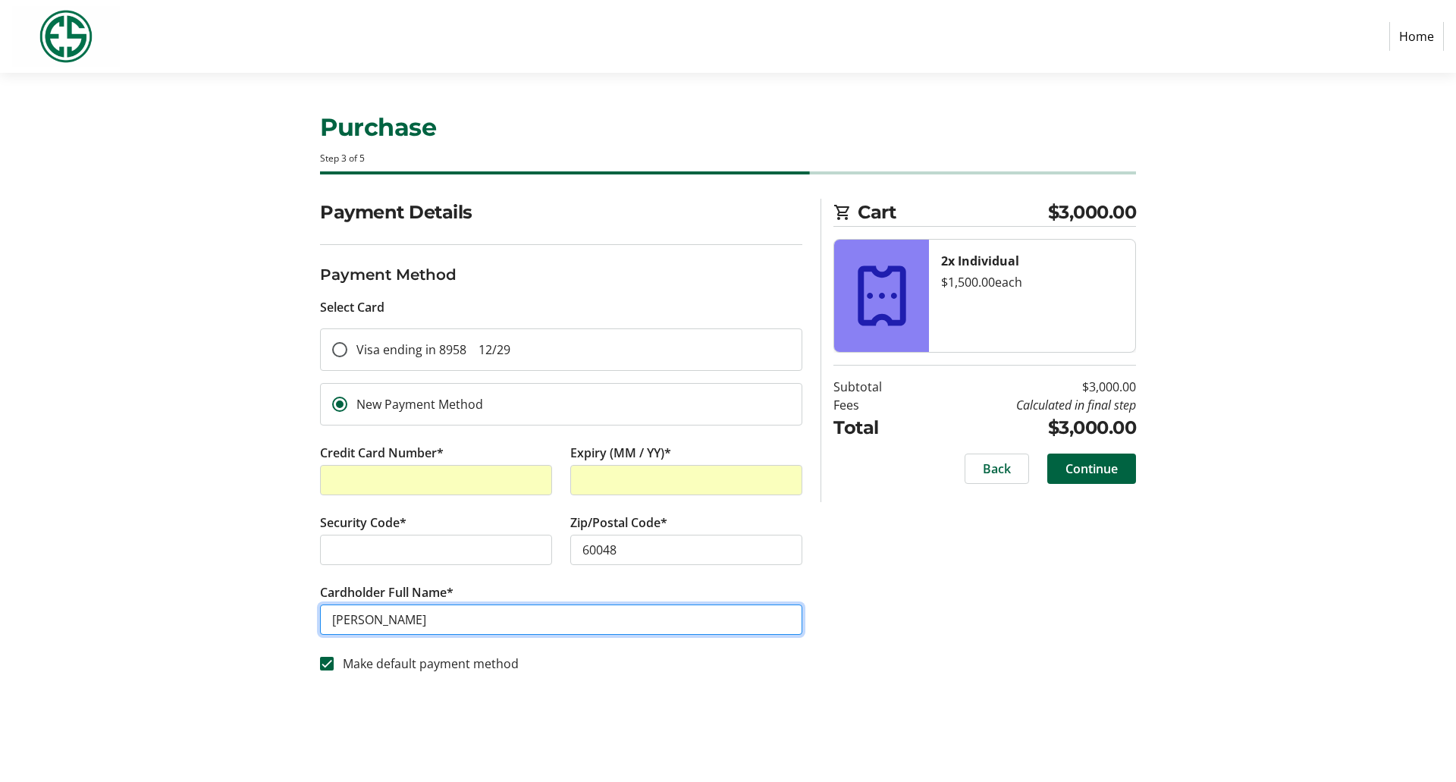
click at [491, 553] on input "[PERSON_NAME]" at bounding box center [561, 619] width 482 height 30
click at [327, 553] on input "Make default payment method" at bounding box center [327, 664] width 14 height 14
checkbox input "false"
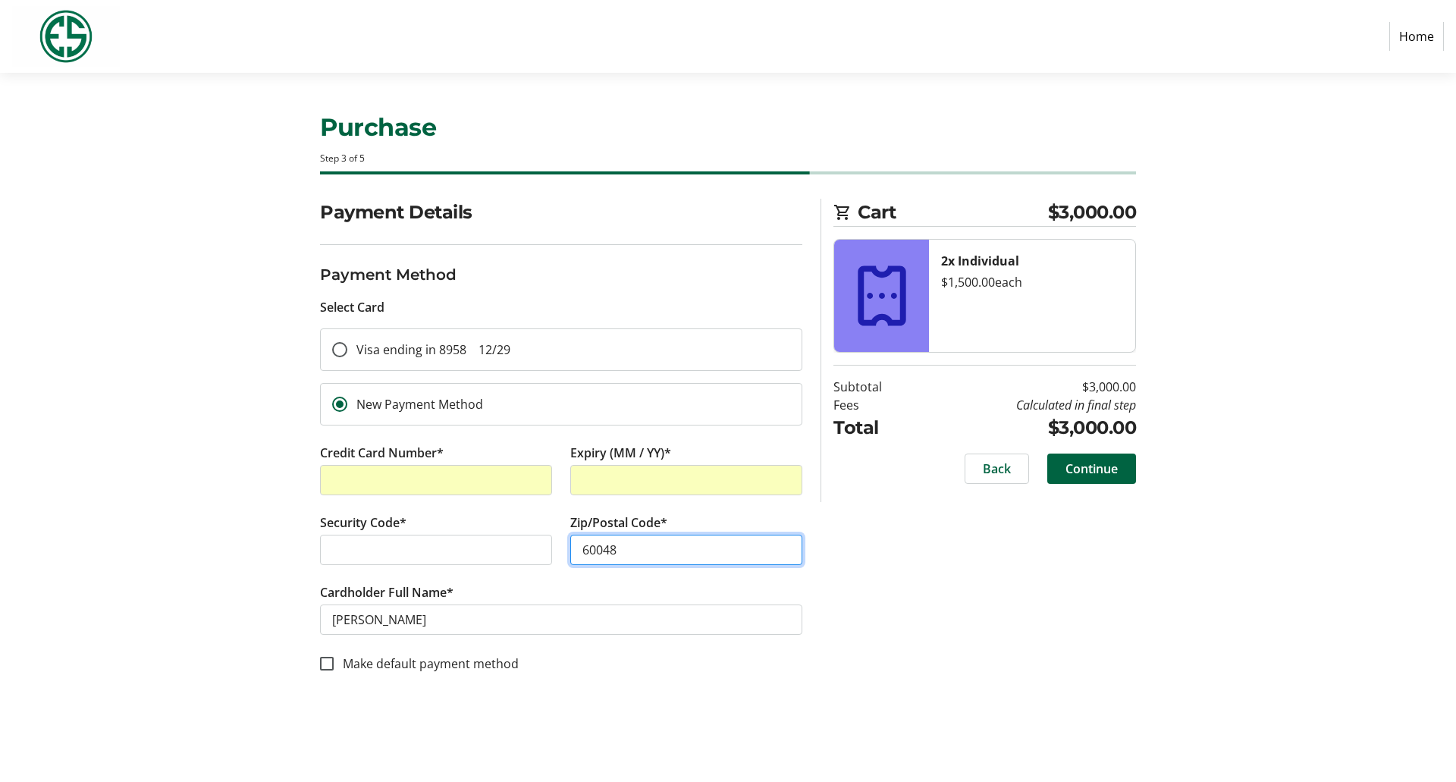
click at [699, 541] on input "60048" at bounding box center [686, 549] width 232 height 30
click at [1089, 469] on span "Continue" at bounding box center [1091, 468] width 52 height 18
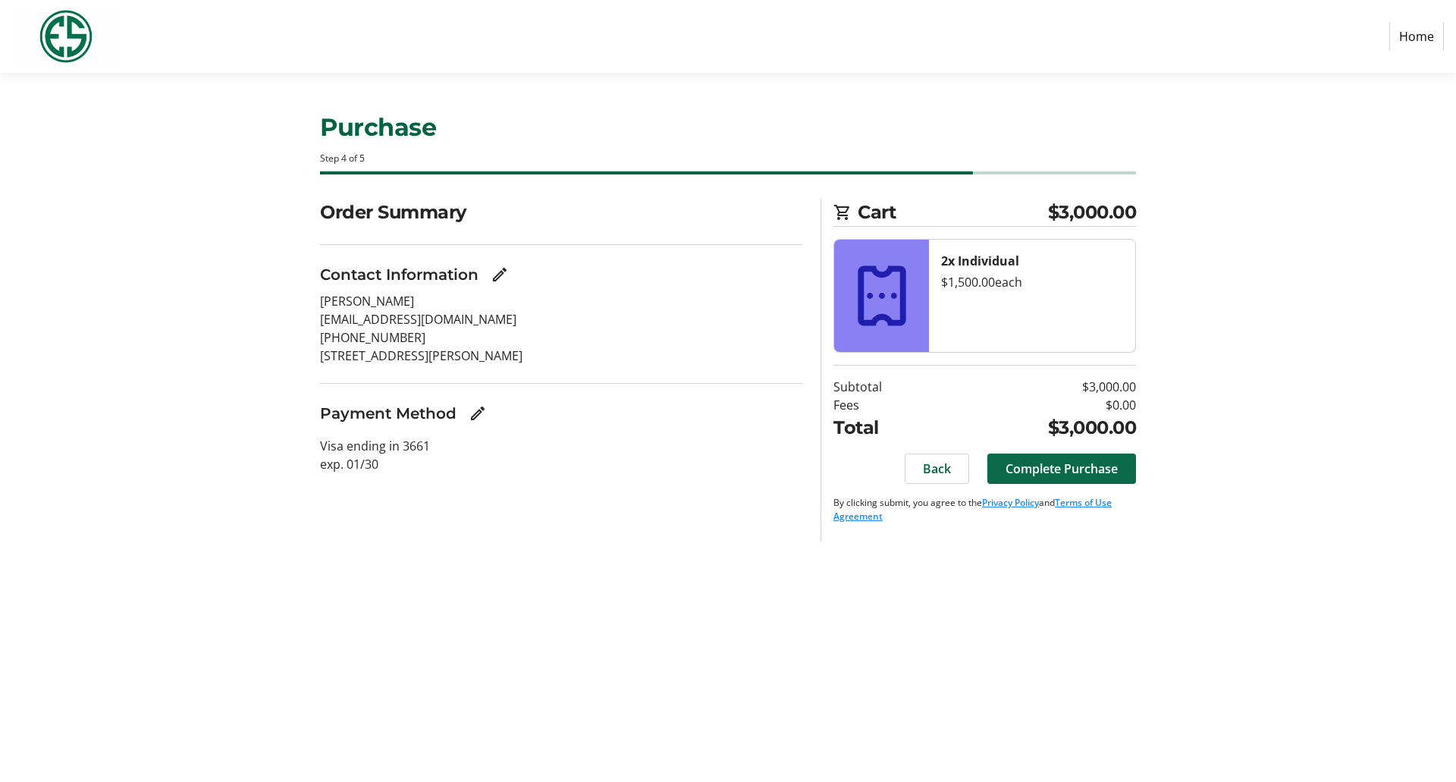
click at [1086, 469] on span "Complete Purchase" at bounding box center [1061, 468] width 112 height 18
